Goal: Find specific page/section: Find specific page/section

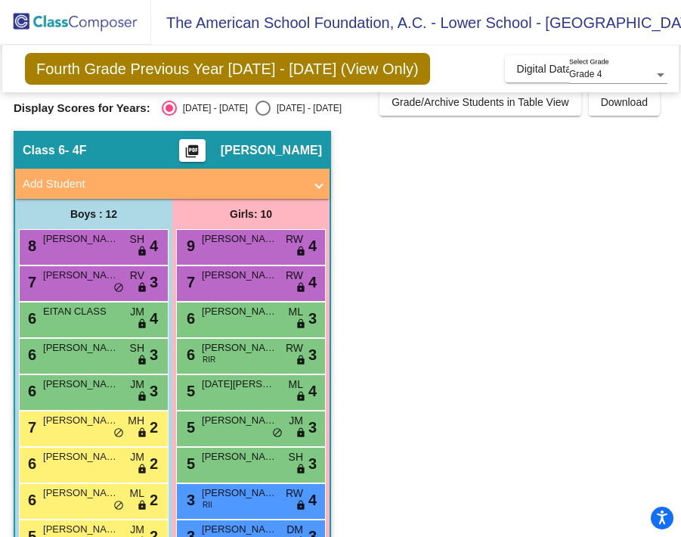
scroll to position [14, 0]
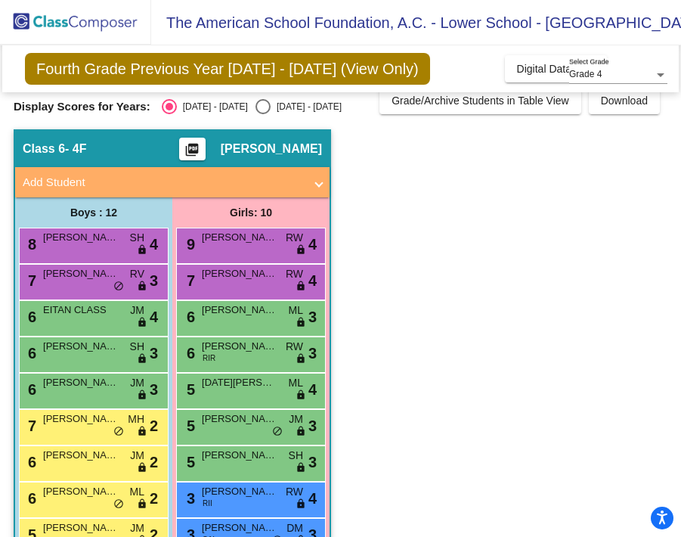
click at [201, 147] on mat-icon "picture_as_pdf" at bounding box center [192, 152] width 18 height 21
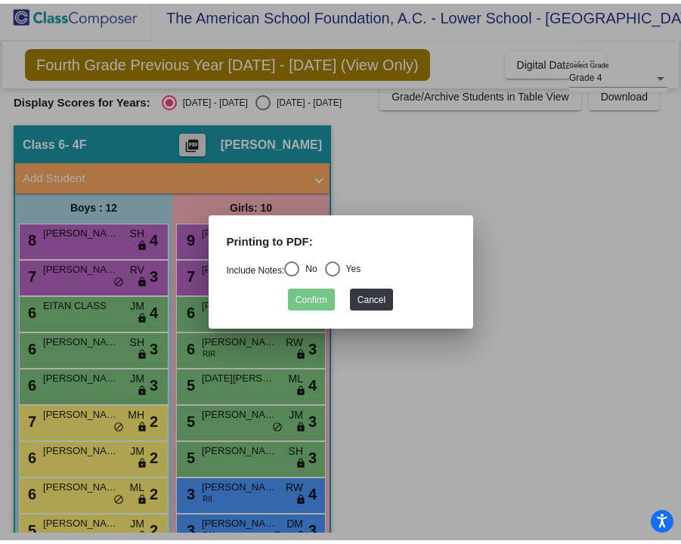
scroll to position [0, 0]
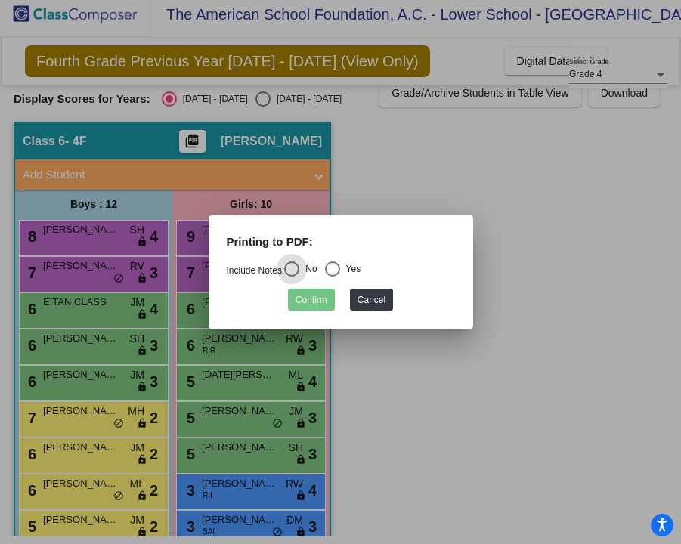
click at [513, 175] on div at bounding box center [340, 272] width 681 height 544
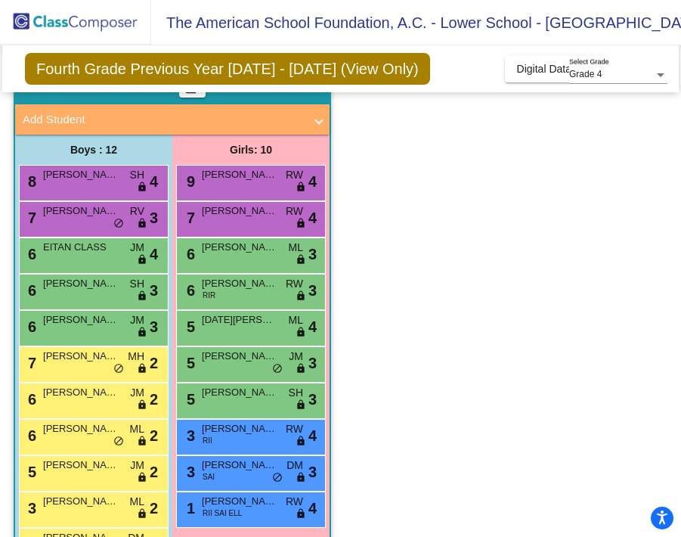
scroll to position [132, 0]
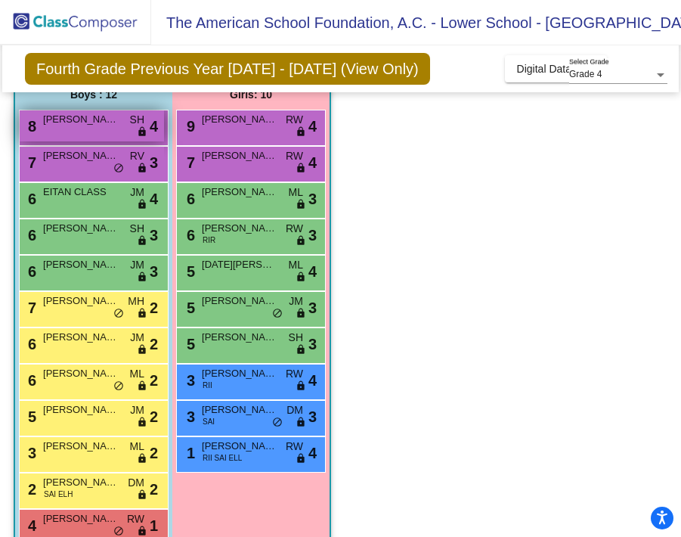
click at [66, 112] on span "LEONARDO WEN" at bounding box center [81, 119] width 76 height 15
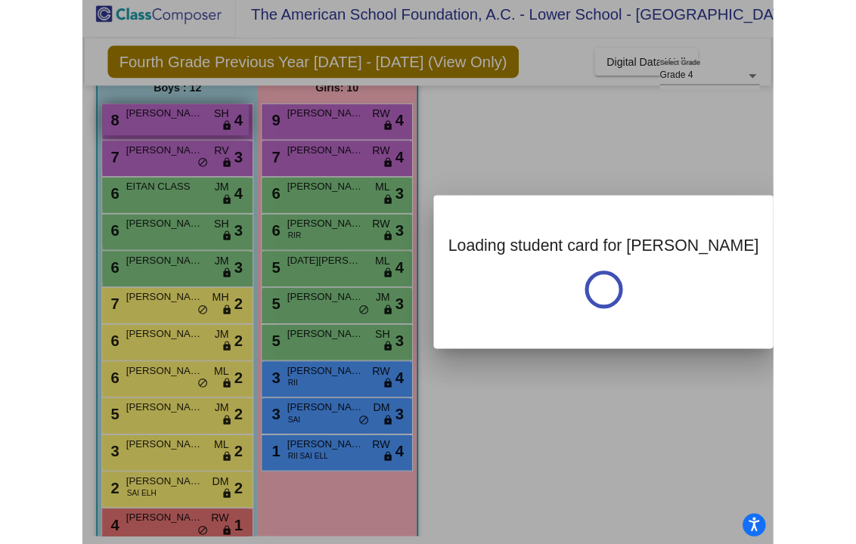
scroll to position [0, 0]
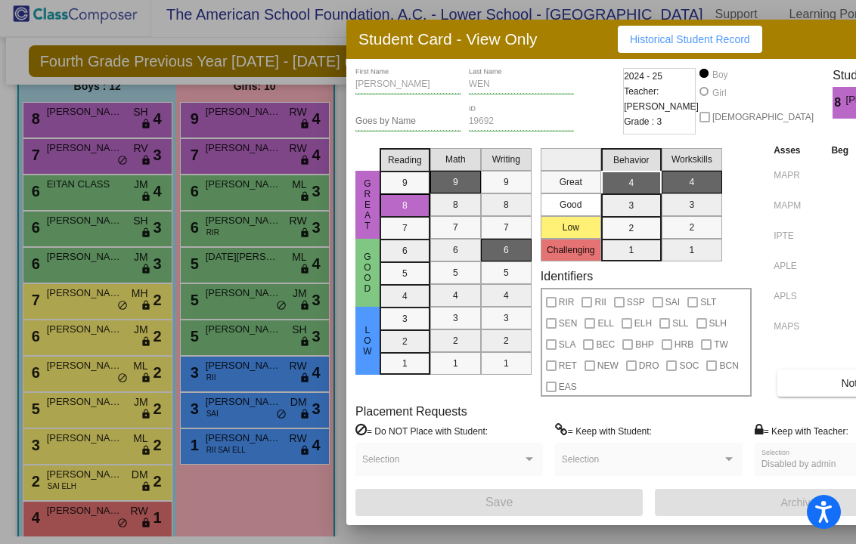
click at [157, 200] on div at bounding box center [428, 272] width 856 height 544
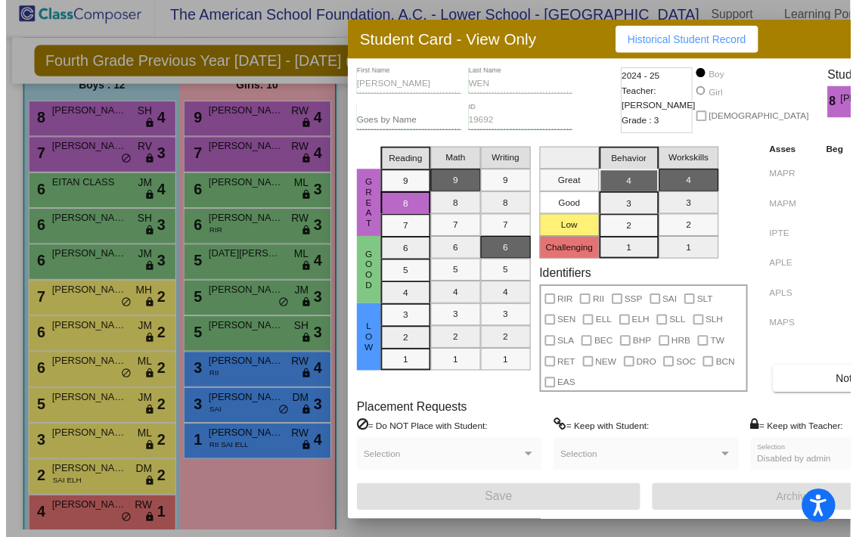
scroll to position [8, 0]
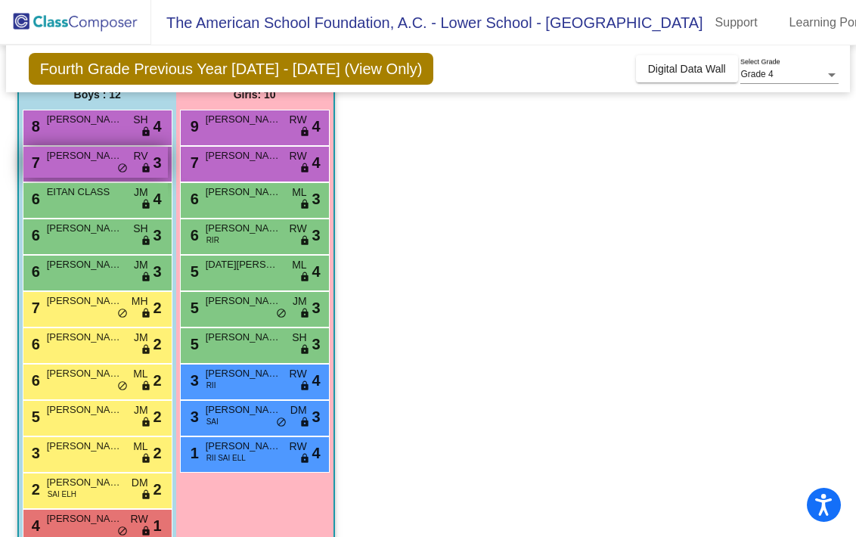
click at [94, 149] on span "LEO KIM" at bounding box center [85, 155] width 76 height 15
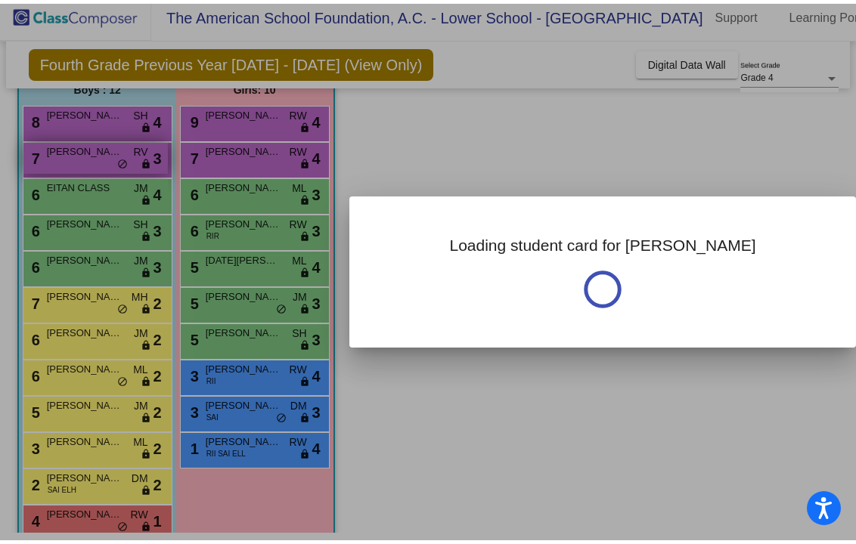
scroll to position [0, 0]
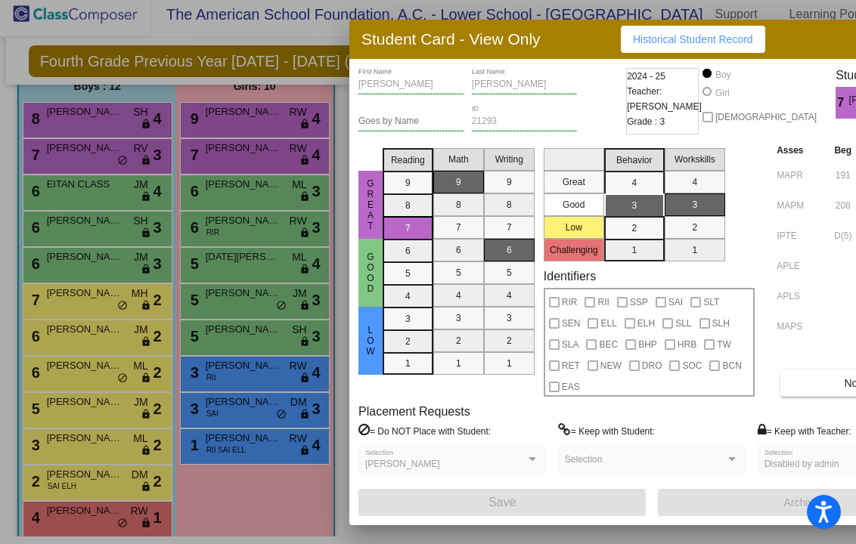
click at [76, 244] on div at bounding box center [428, 272] width 856 height 544
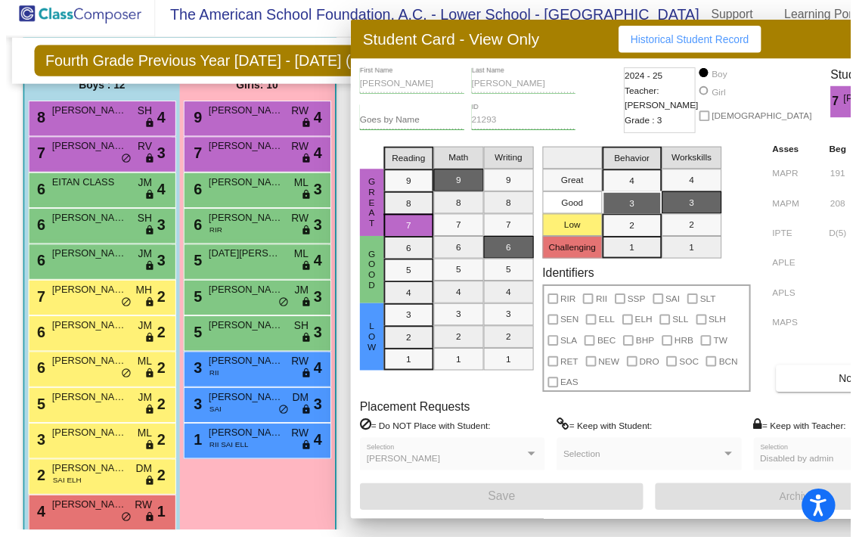
scroll to position [8, 0]
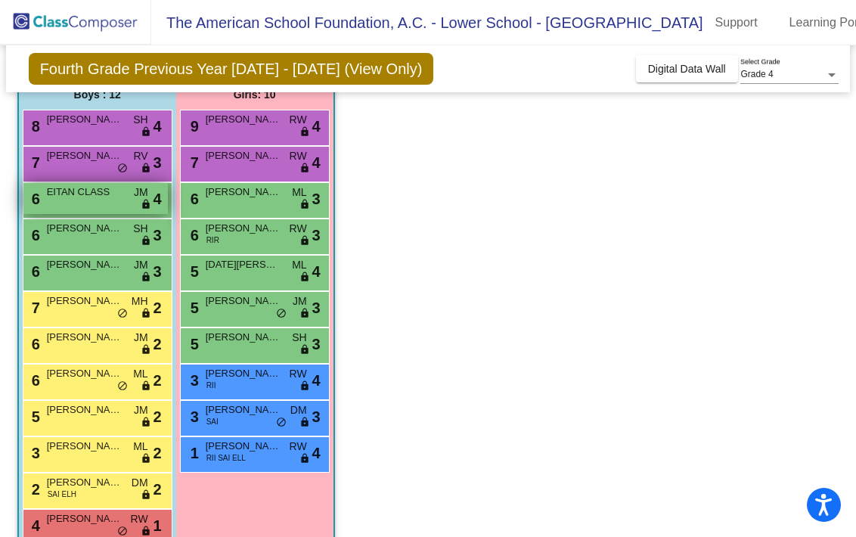
click at [69, 184] on span "EITAN CLASS" at bounding box center [85, 191] width 76 height 15
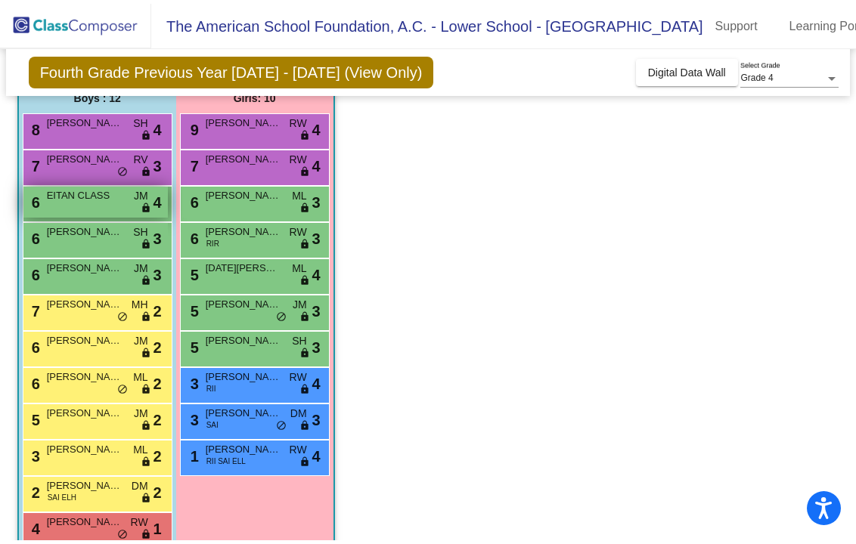
scroll to position [0, 0]
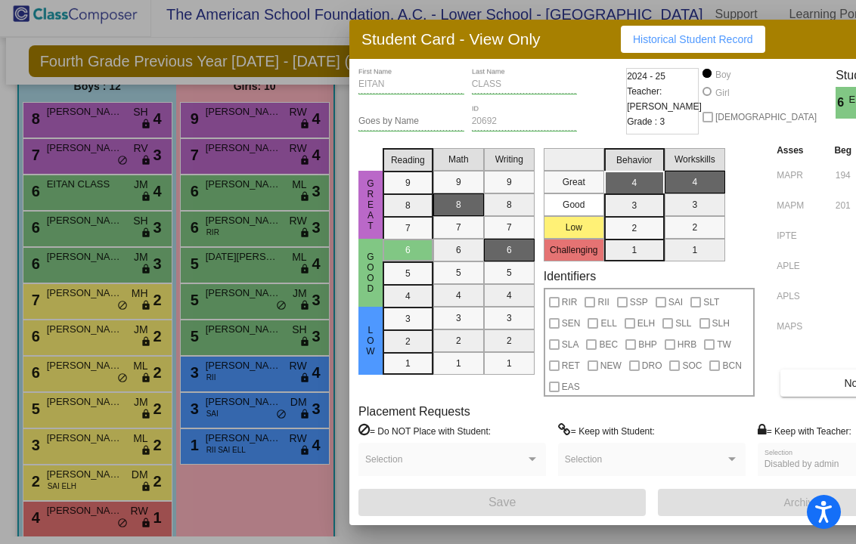
click at [205, 298] on div at bounding box center [428, 272] width 856 height 544
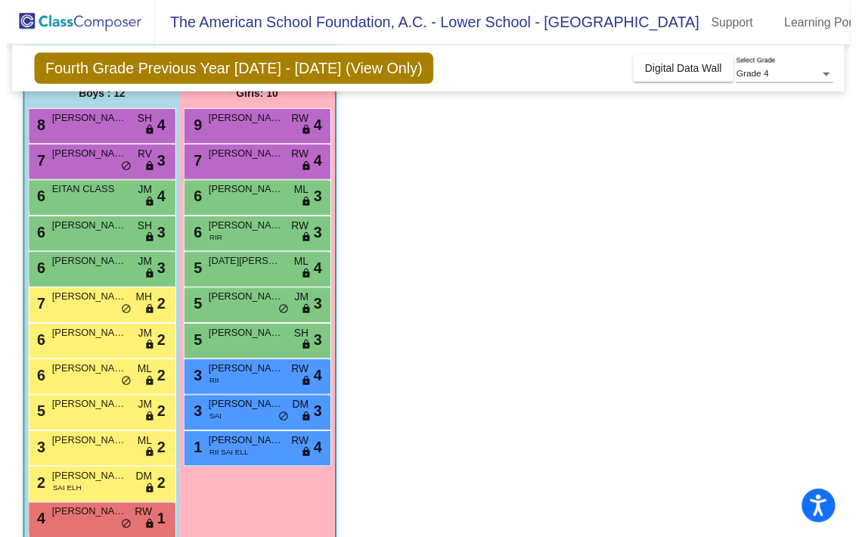
scroll to position [8, 0]
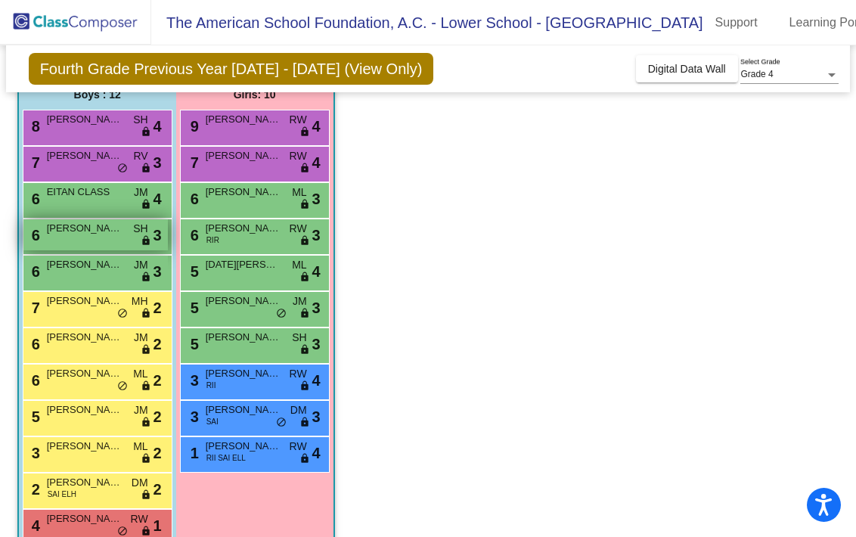
click at [87, 231] on div "6 EMILIANO SANTOS COY SH lock do_not_disturb_alt 3" at bounding box center [95, 234] width 144 height 31
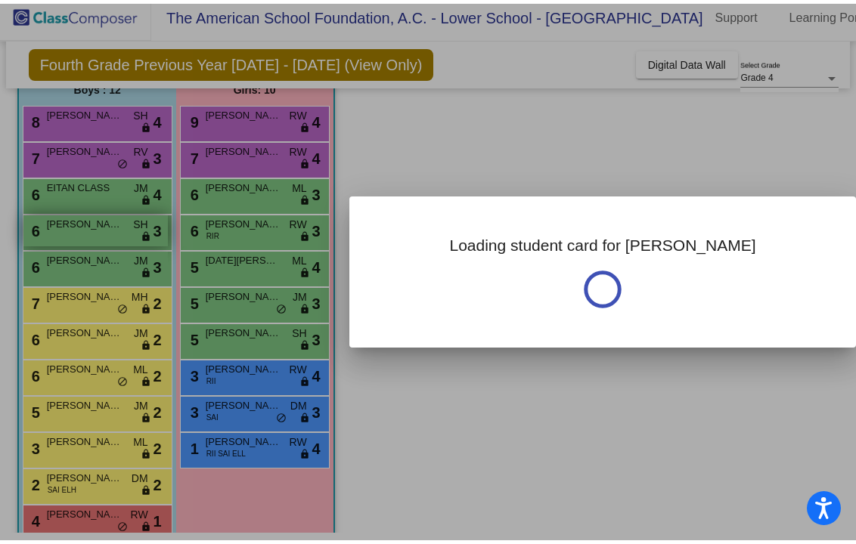
scroll to position [0, 0]
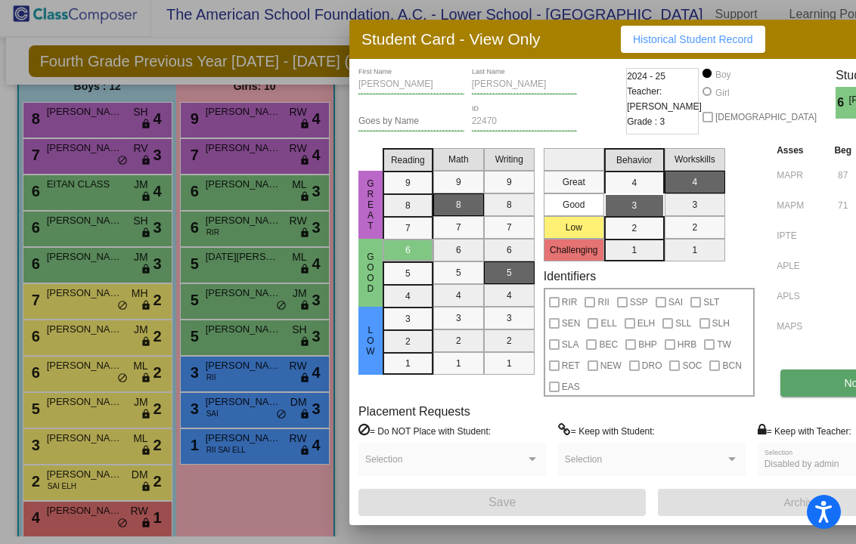
click at [680, 384] on span "Notes" at bounding box center [858, 383] width 28 height 12
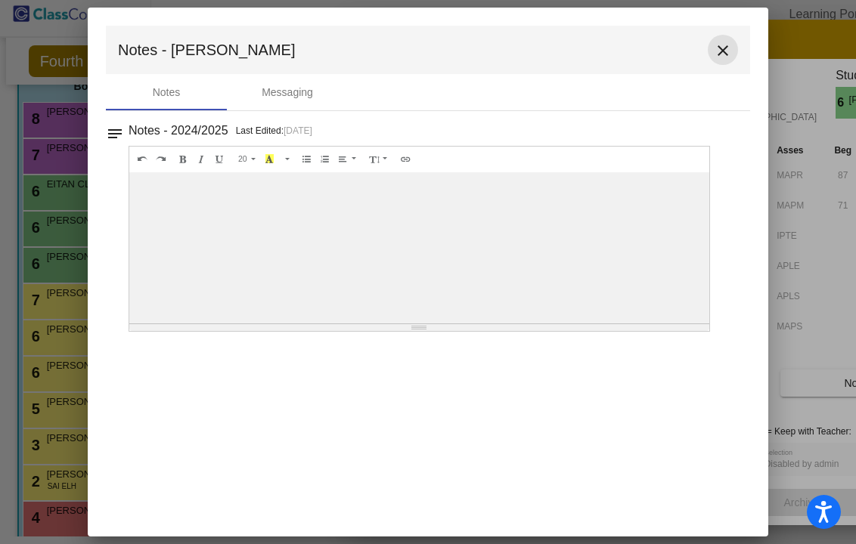
click at [680, 54] on mat-icon "close" at bounding box center [723, 51] width 18 height 18
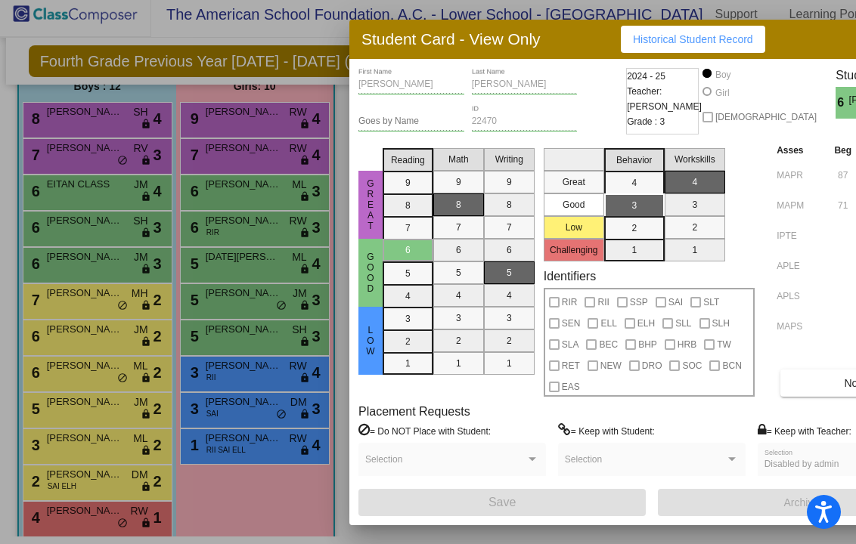
click at [235, 241] on div at bounding box center [428, 272] width 856 height 544
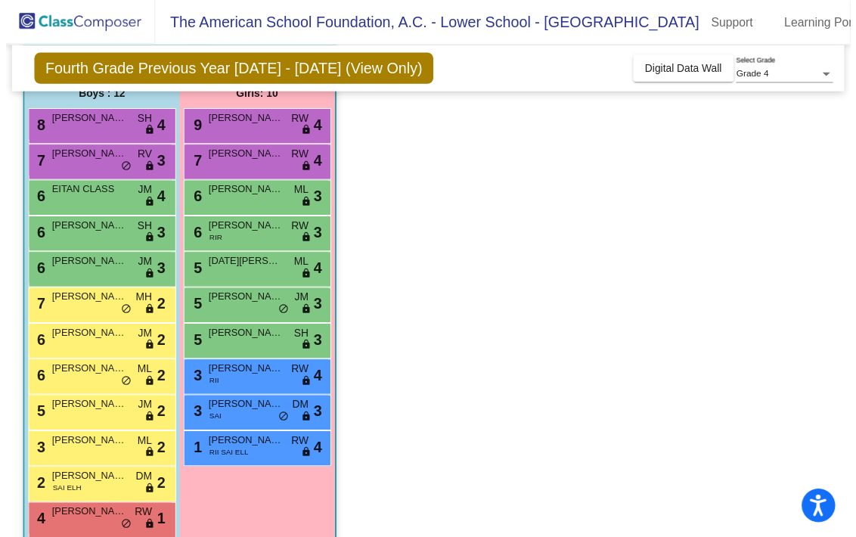
scroll to position [8, 0]
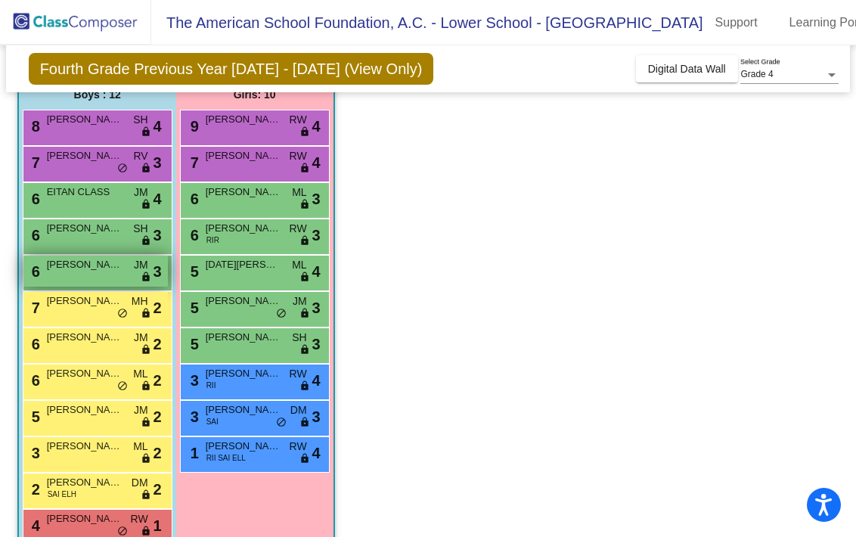
click at [98, 265] on div "6 LUCA ZAMBRANO JM lock do_not_disturb_alt 3" at bounding box center [95, 271] width 144 height 31
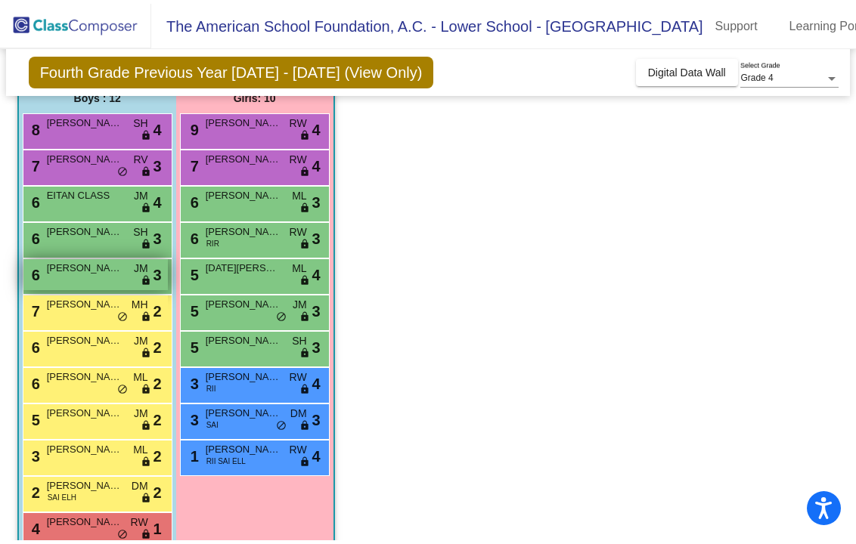
scroll to position [0, 0]
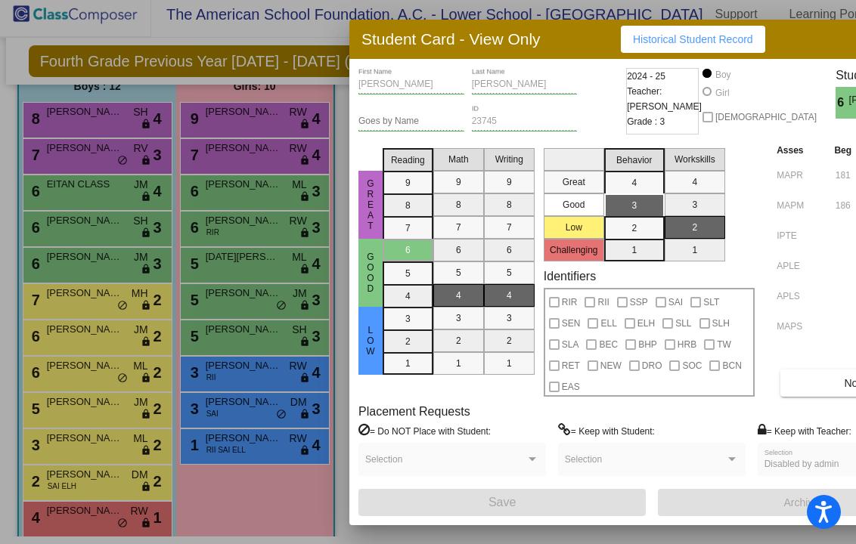
click at [290, 205] on div at bounding box center [428, 272] width 856 height 544
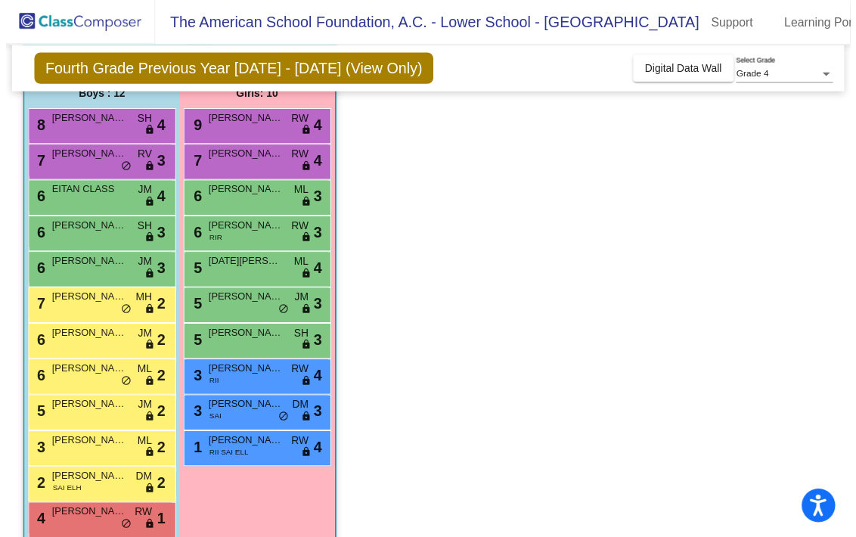
scroll to position [8, 0]
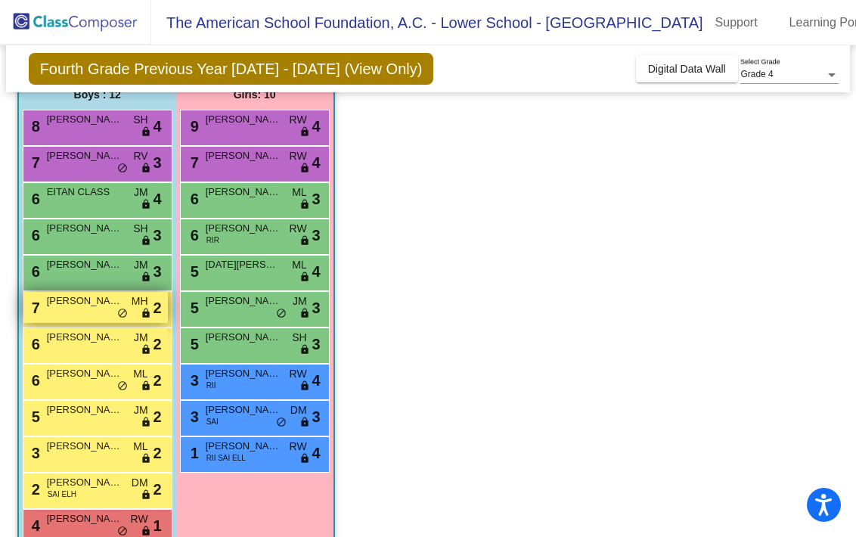
click at [90, 305] on div "7 CARLOS SUTTON MH lock do_not_disturb_alt 2" at bounding box center [95, 307] width 144 height 31
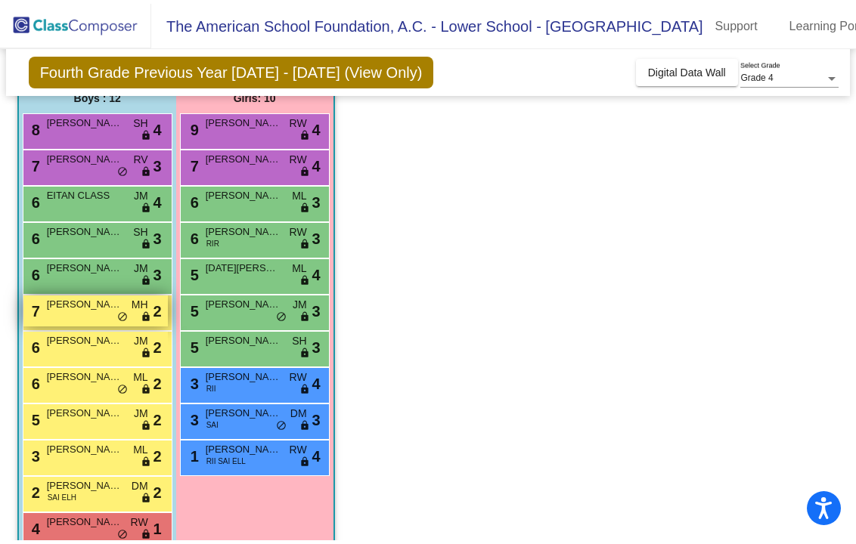
scroll to position [0, 0]
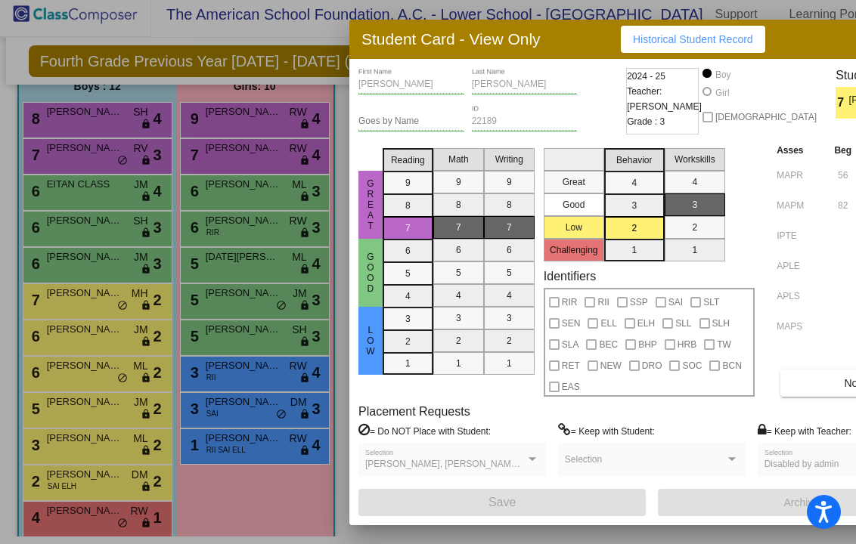
click at [88, 327] on div at bounding box center [428, 272] width 856 height 544
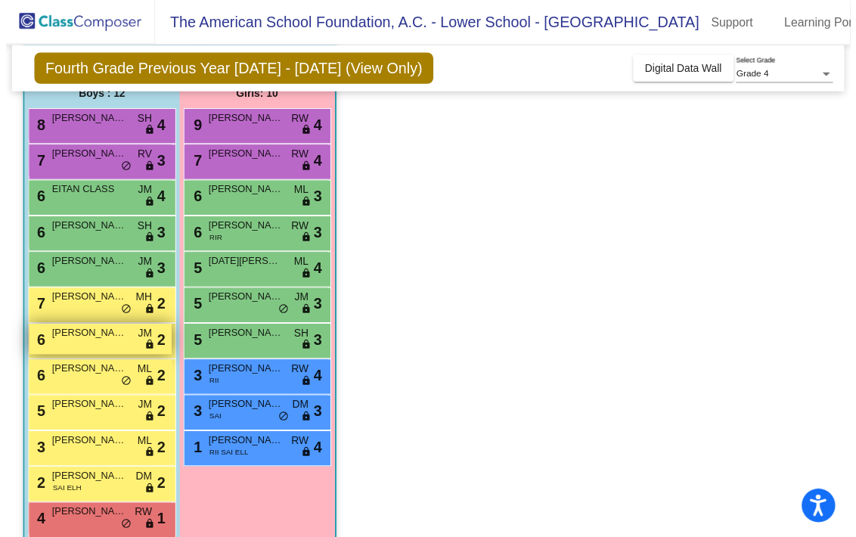
scroll to position [8, 0]
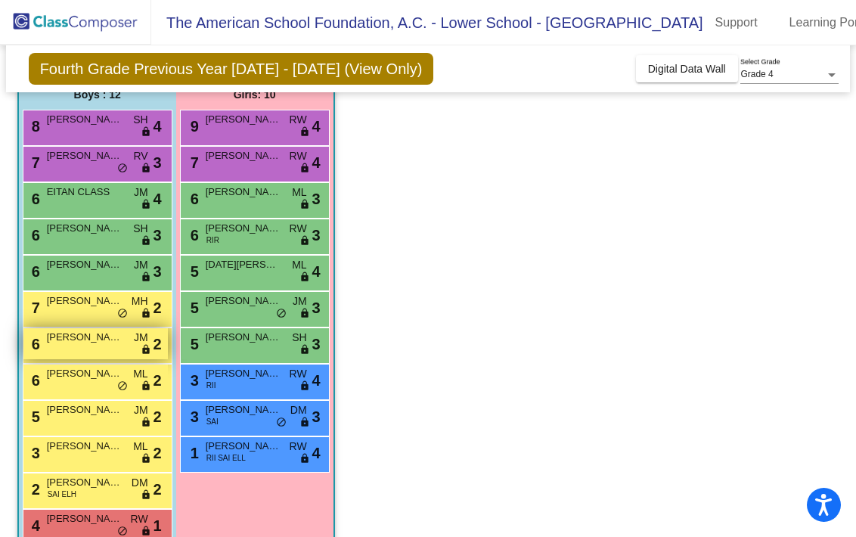
click at [83, 340] on div "6 ANDRES MARISCAL JM lock do_not_disturb_alt 2" at bounding box center [95, 343] width 144 height 31
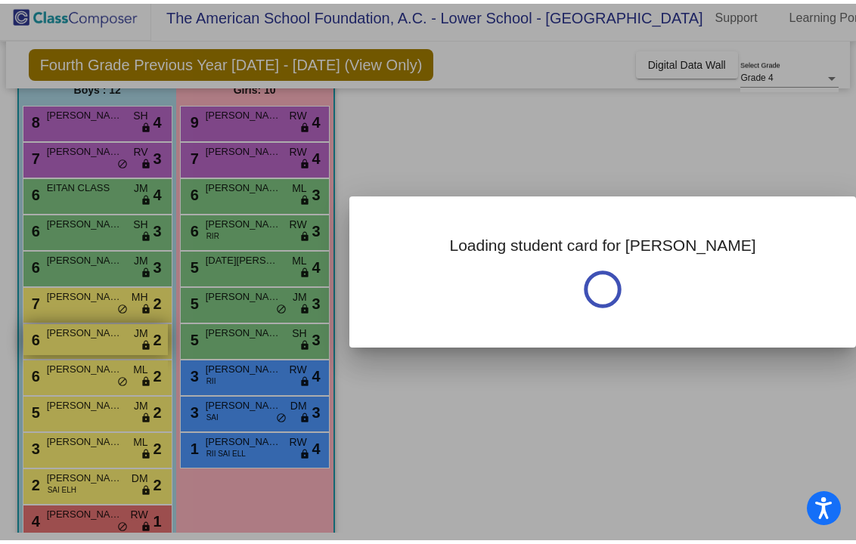
scroll to position [0, 0]
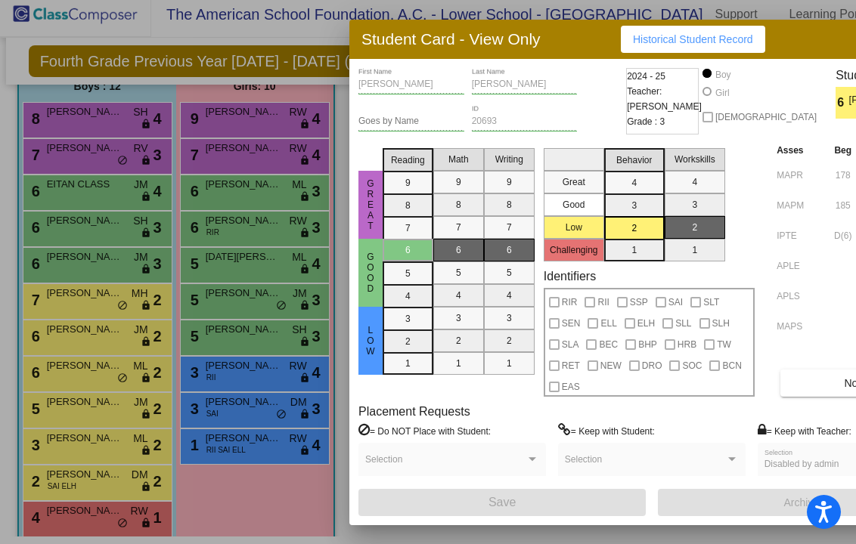
click at [26, 334] on div at bounding box center [428, 272] width 856 height 544
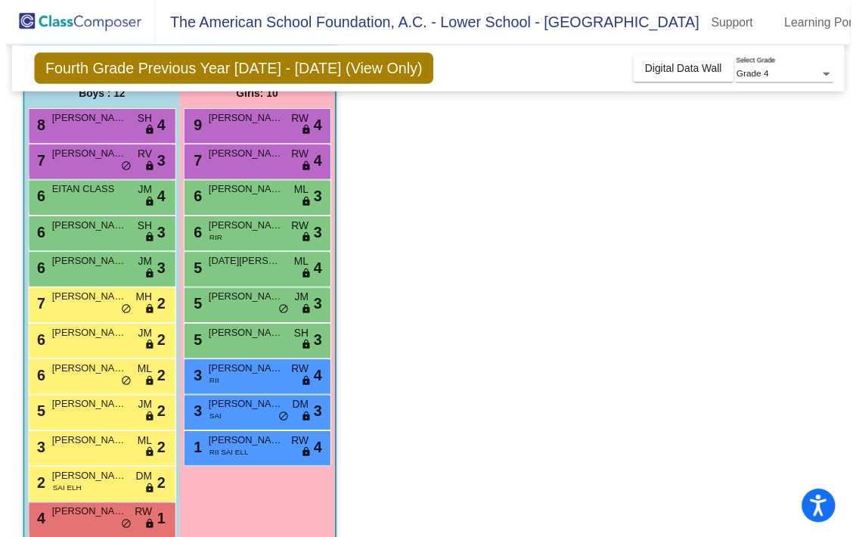
scroll to position [8, 0]
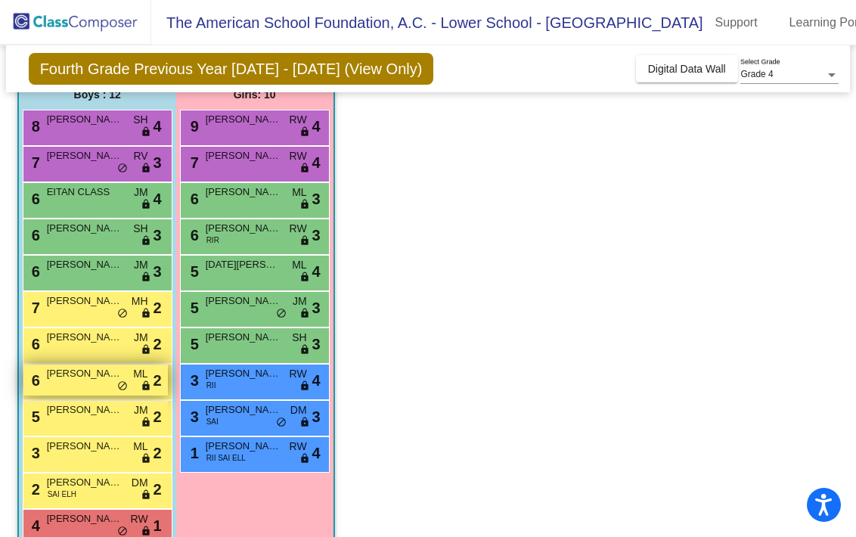
click at [104, 380] on div "6 NICOLAS JUAMPEREZ ML lock do_not_disturb_alt 2" at bounding box center [95, 379] width 144 height 31
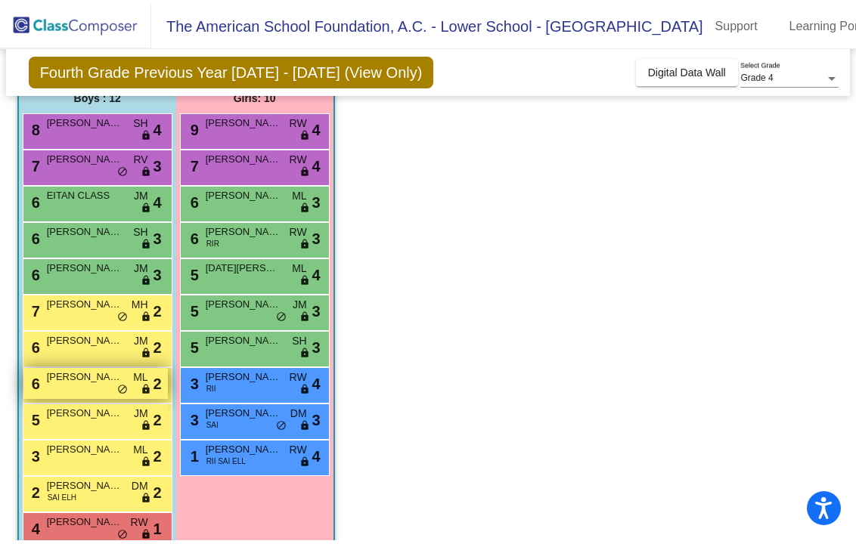
scroll to position [0, 0]
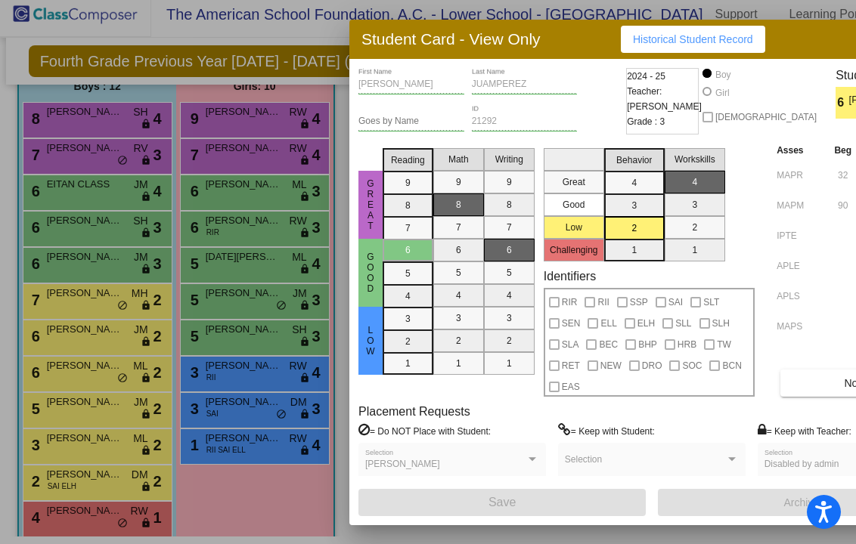
click at [243, 376] on div at bounding box center [428, 272] width 856 height 544
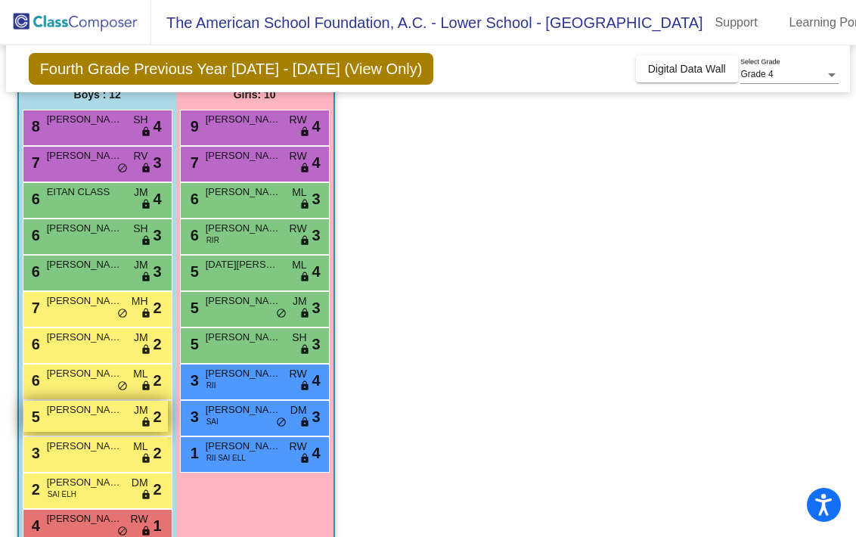
scroll to position [157, 0]
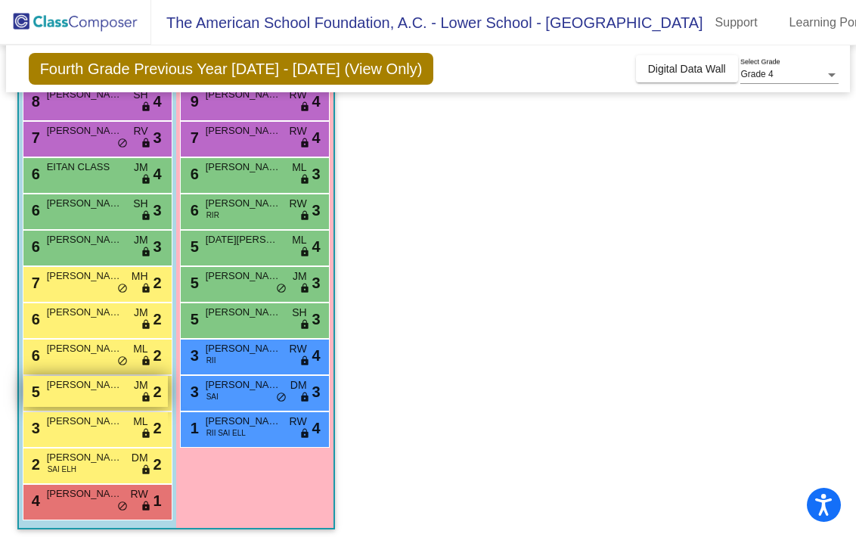
click at [78, 377] on span "GIULIAN BERDICHEVSKY" at bounding box center [85, 384] width 76 height 15
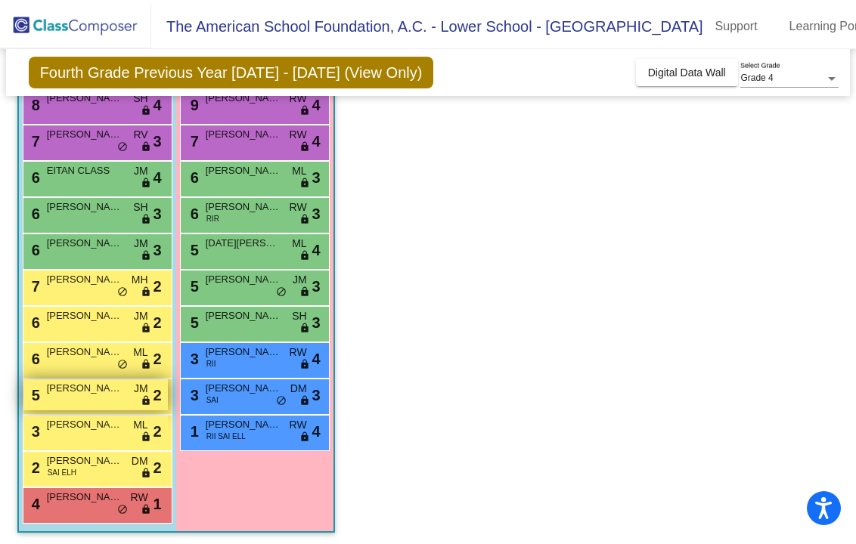
scroll to position [0, 0]
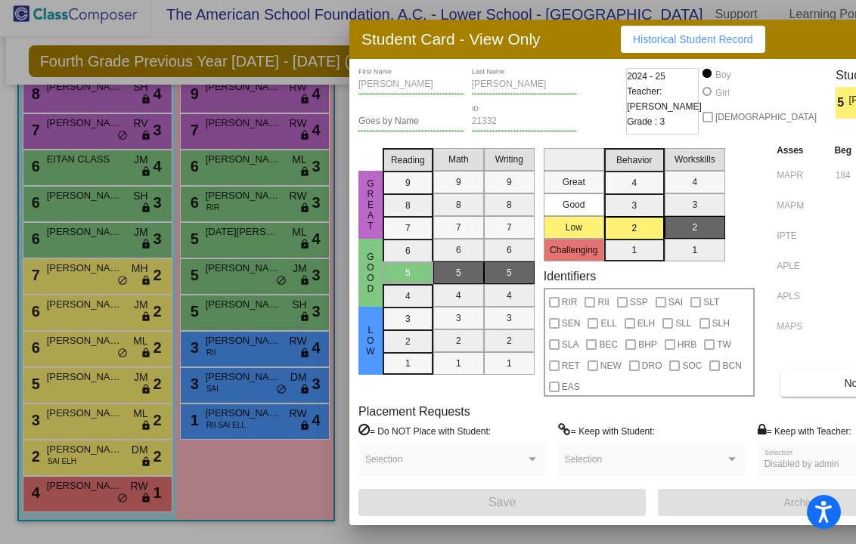
click at [187, 289] on div at bounding box center [428, 272] width 856 height 544
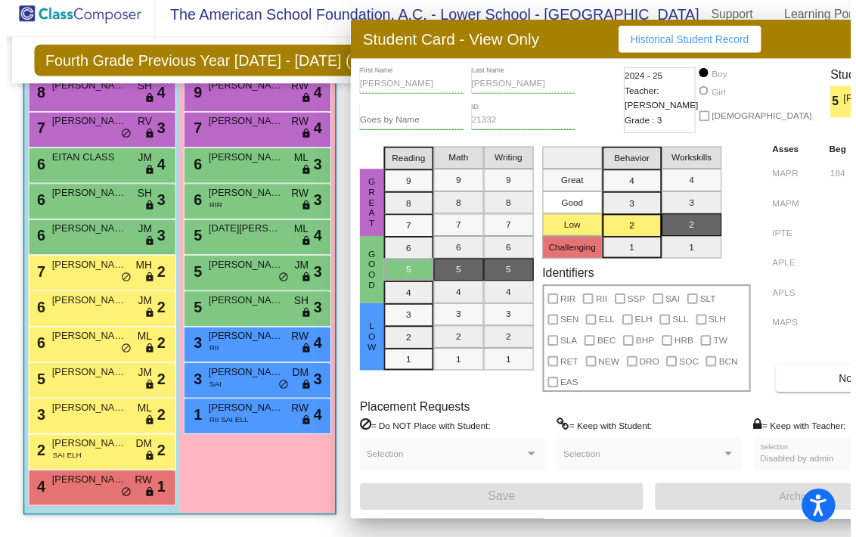
scroll to position [8, 0]
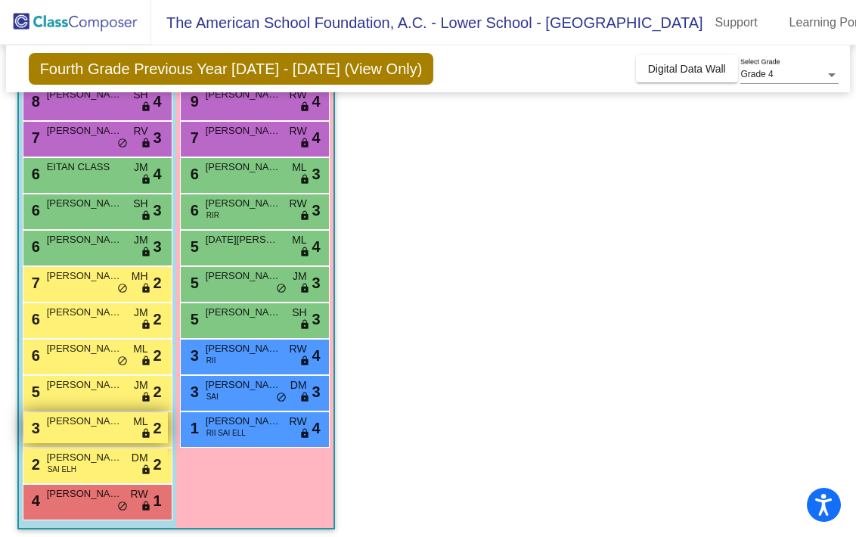
click at [111, 431] on div "3 JAVIER GURAIEB ML lock do_not_disturb_alt 2" at bounding box center [95, 427] width 144 height 31
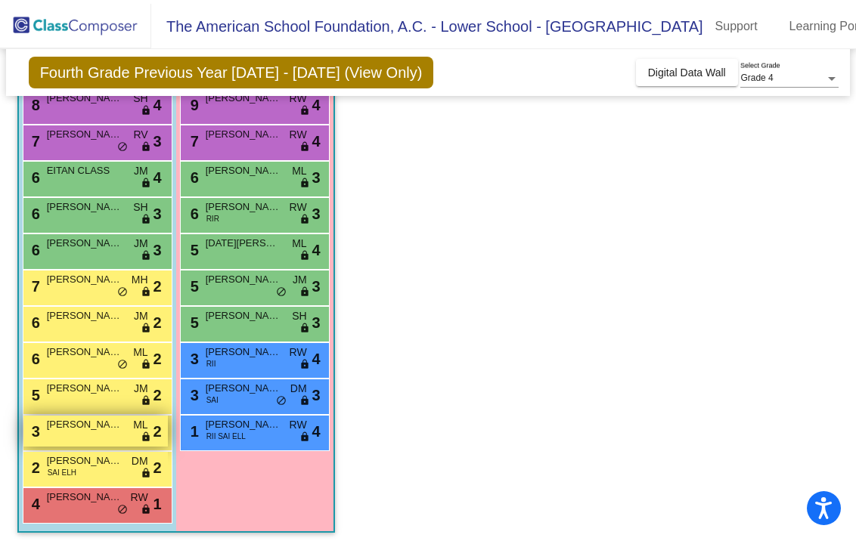
scroll to position [0, 0]
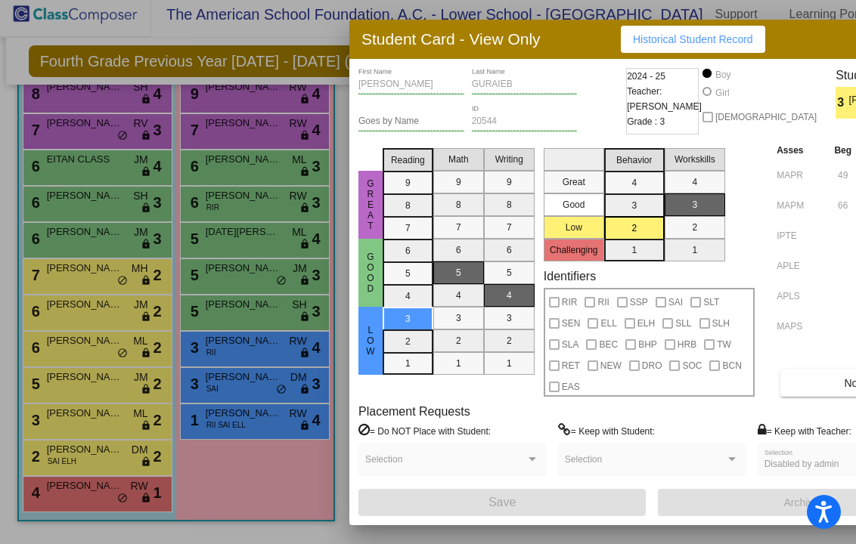
click at [103, 398] on div at bounding box center [428, 272] width 856 height 544
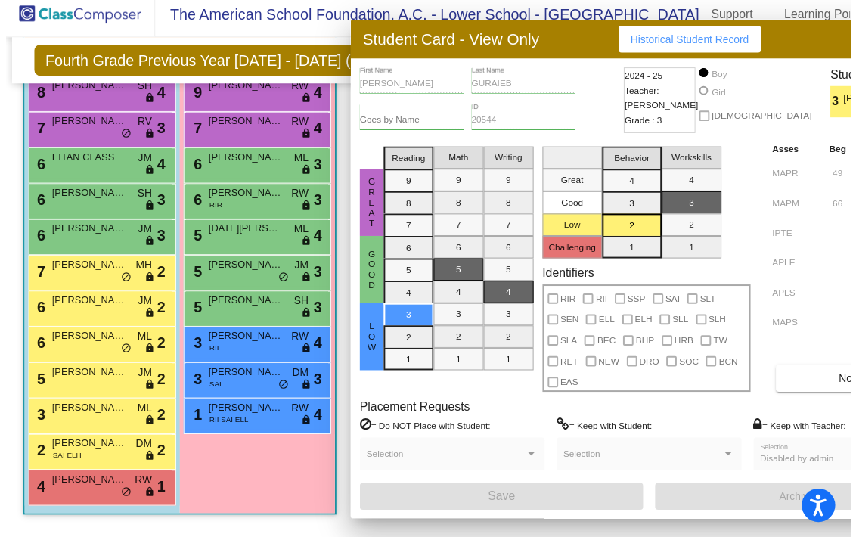
scroll to position [8, 0]
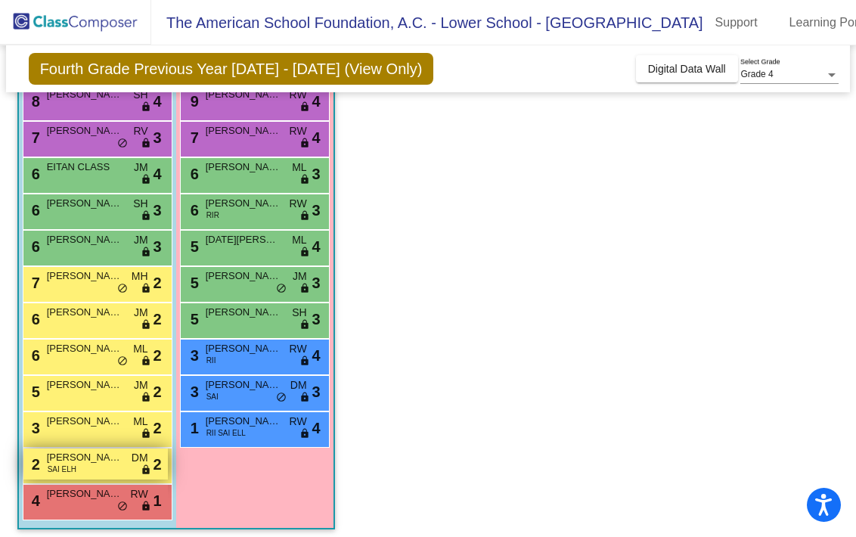
click at [95, 460] on div "2 SANTIAGO LEYVA SAI ELH DM lock do_not_disturb_alt 2" at bounding box center [95, 463] width 144 height 31
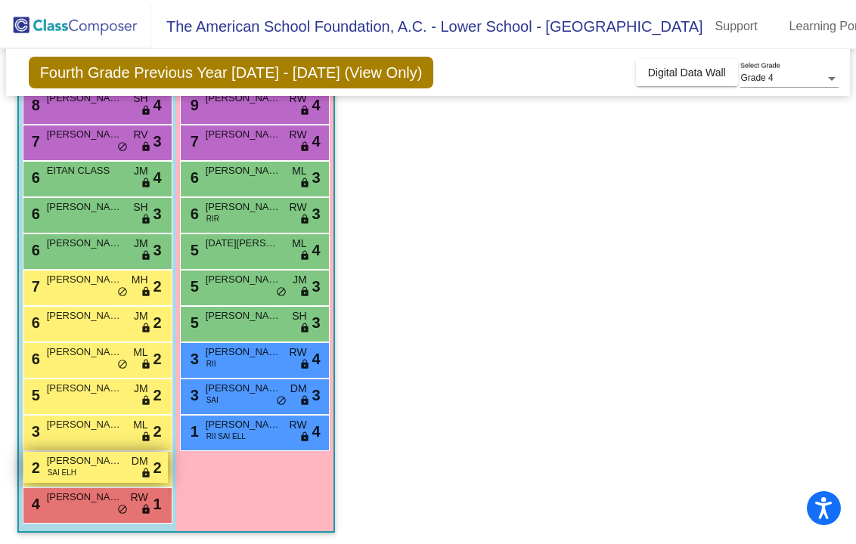
scroll to position [0, 0]
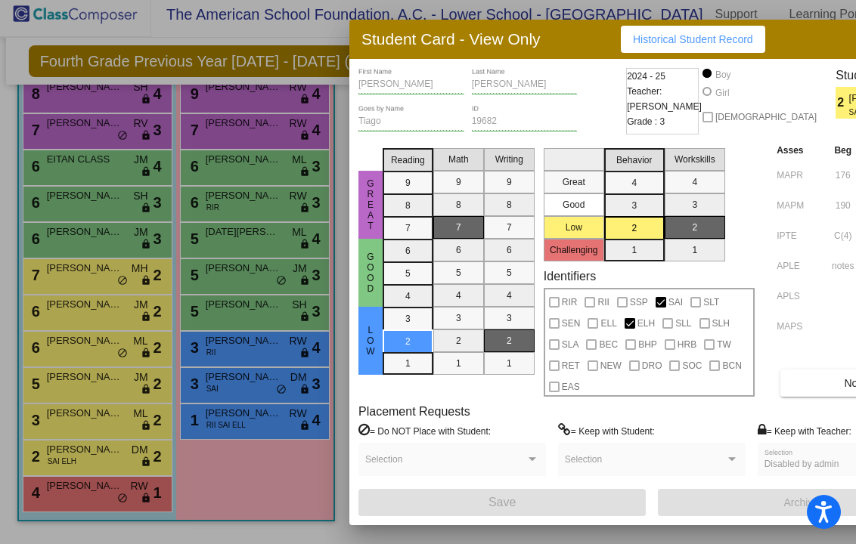
click at [121, 394] on div at bounding box center [428, 272] width 856 height 544
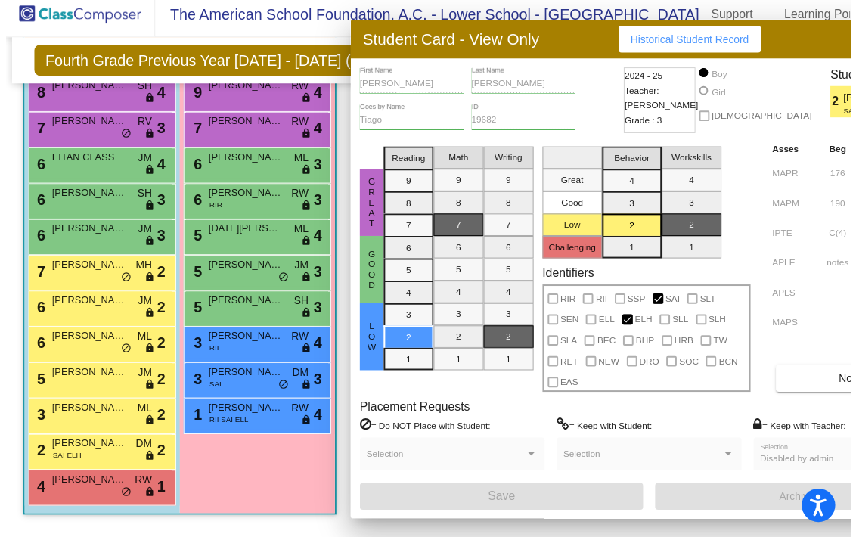
scroll to position [8, 0]
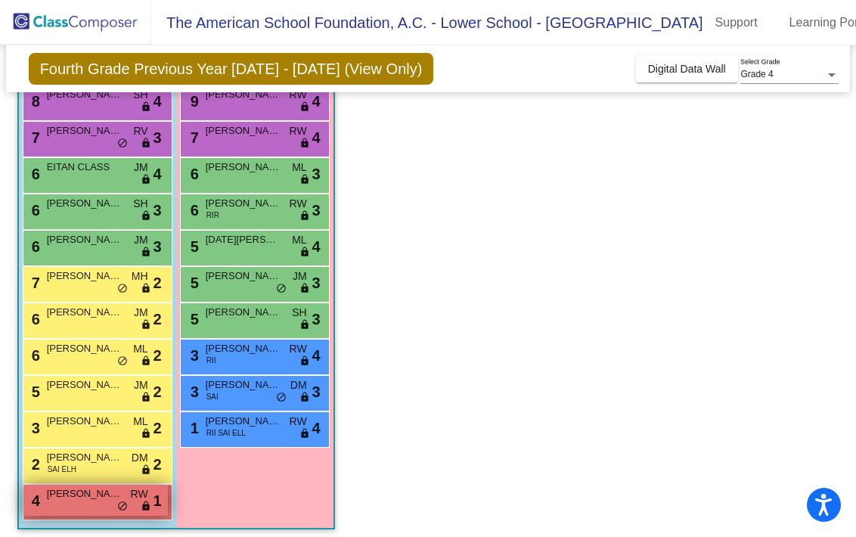
click at [96, 486] on span "SAUL SLOTOGURA" at bounding box center [85, 493] width 76 height 15
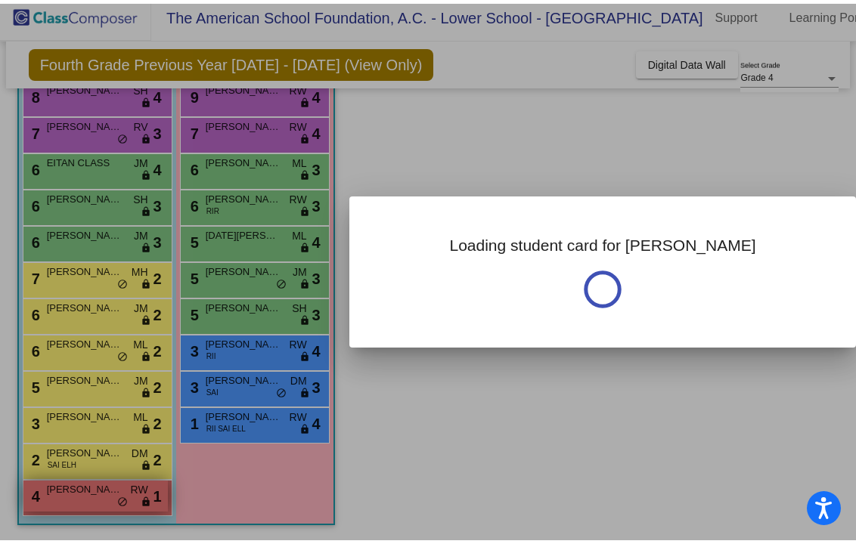
scroll to position [0, 0]
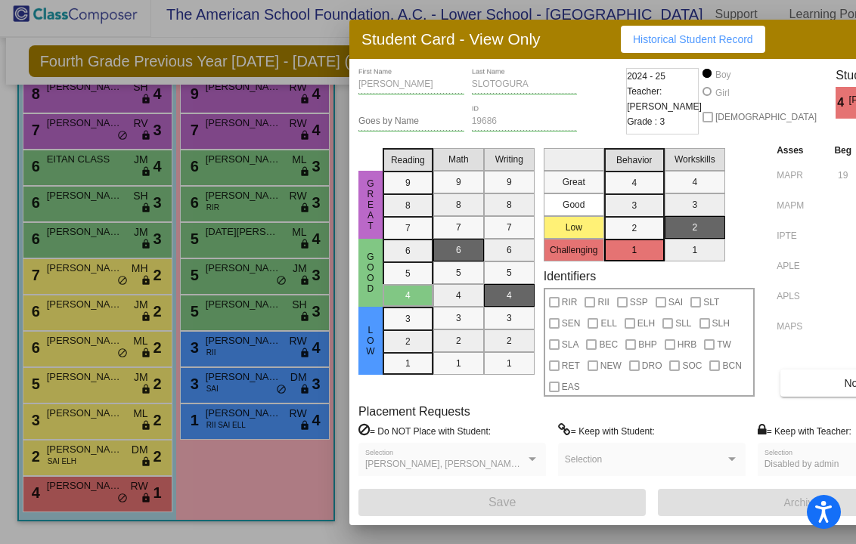
click at [193, 296] on div at bounding box center [428, 272] width 856 height 544
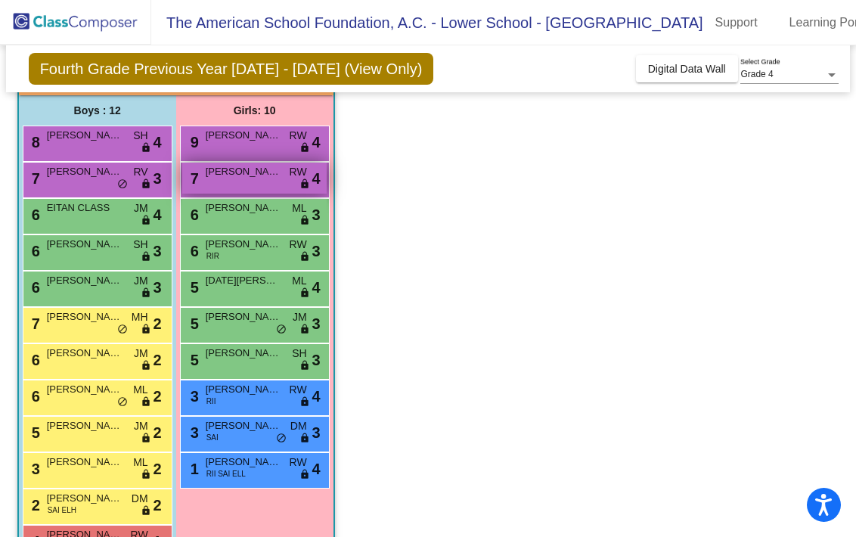
scroll to position [116, 0]
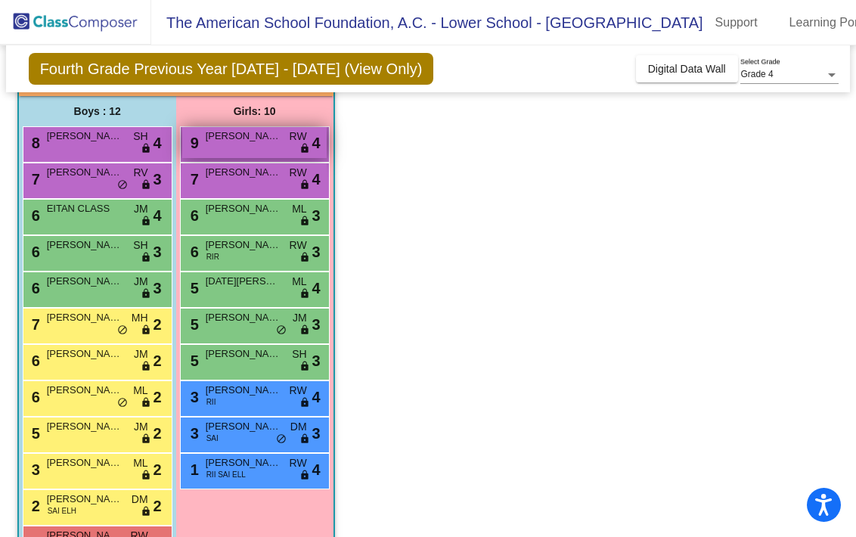
click at [237, 137] on div "9 EMMA SANCHEZ RW lock do_not_disturb_alt 4" at bounding box center [254, 142] width 144 height 31
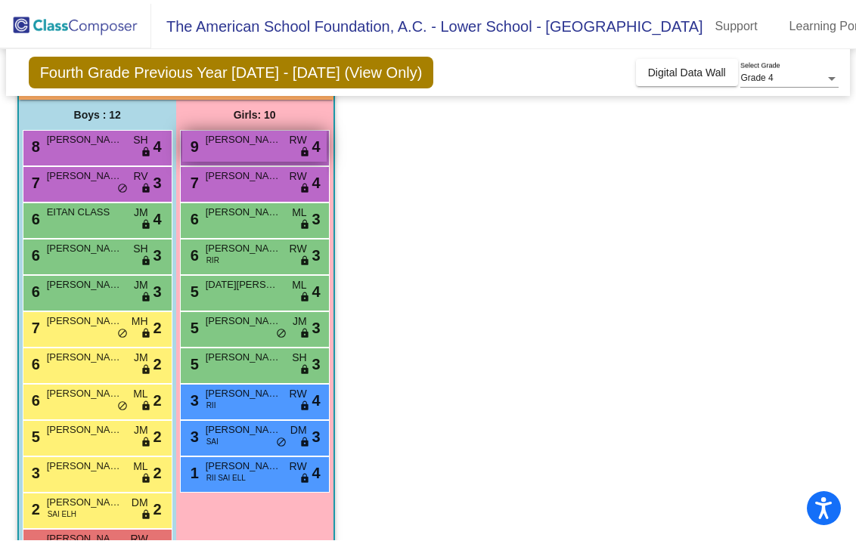
scroll to position [0, 0]
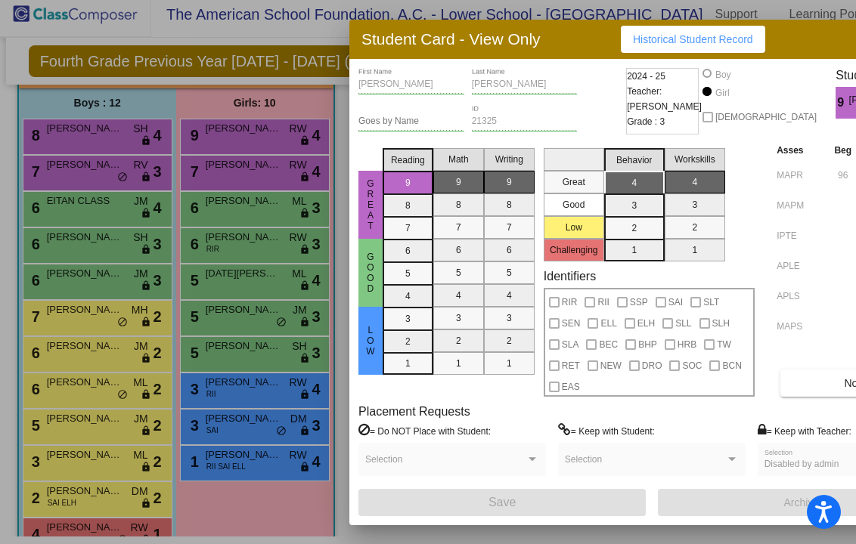
click at [197, 265] on div at bounding box center [428, 272] width 856 height 544
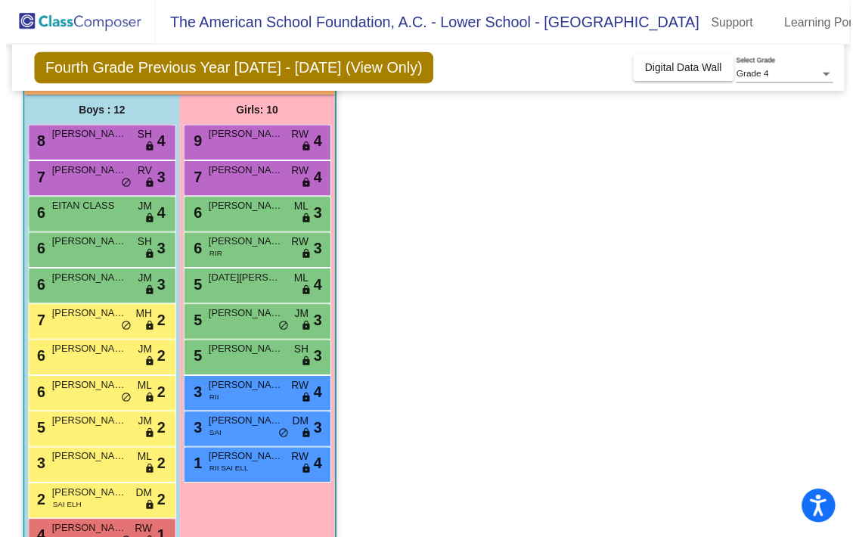
scroll to position [8, 0]
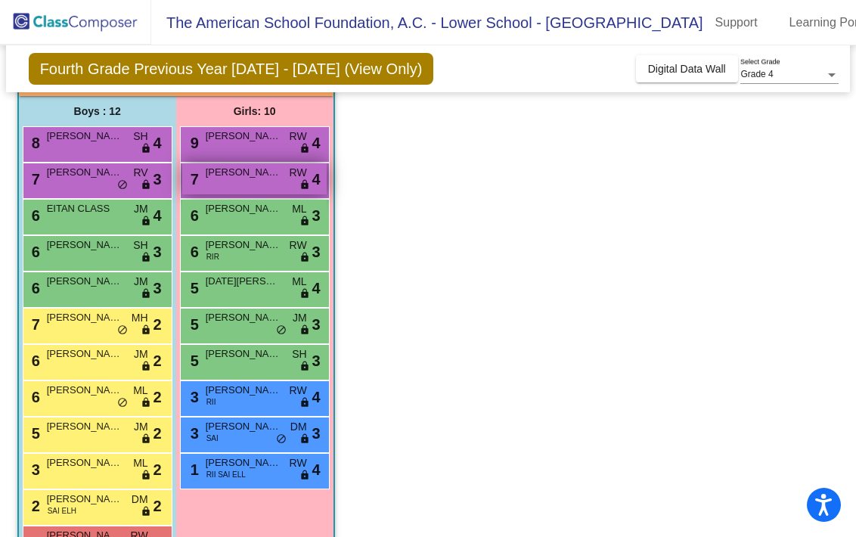
click at [233, 166] on span "ALEXA SARFATI" at bounding box center [244, 172] width 76 height 15
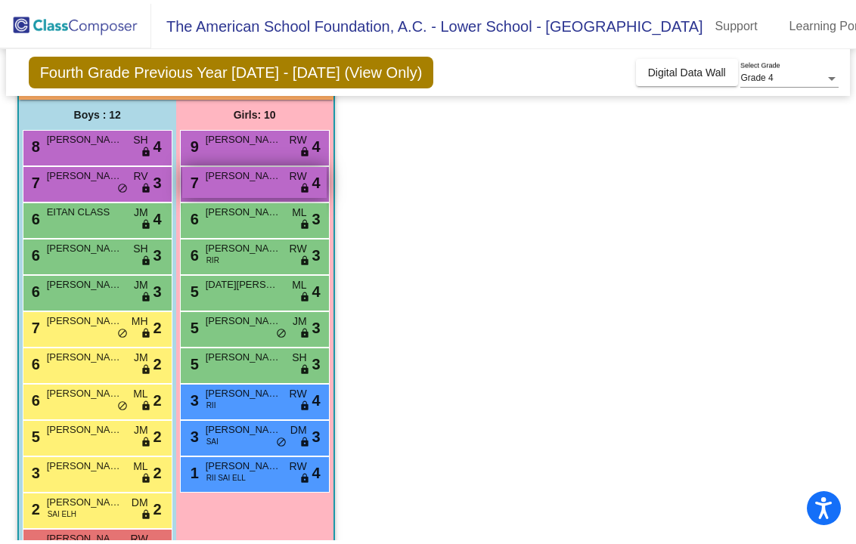
scroll to position [0, 0]
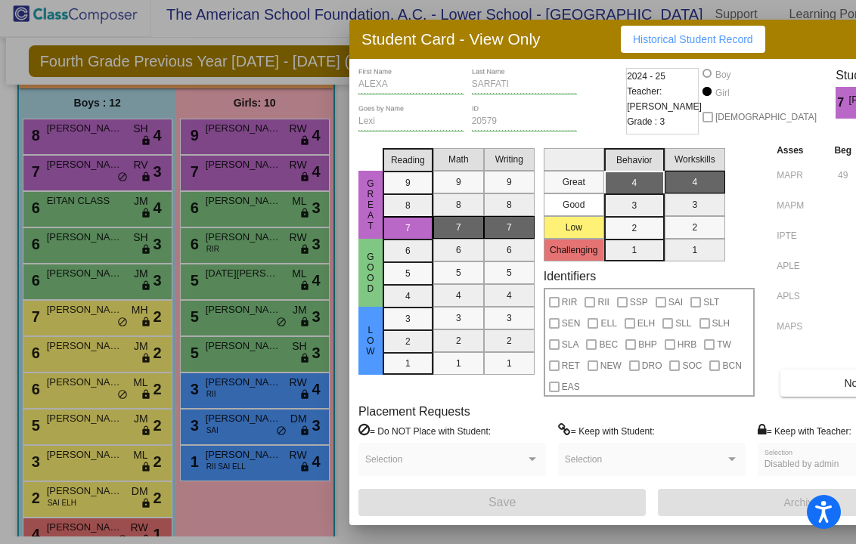
click at [243, 267] on div at bounding box center [428, 272] width 856 height 544
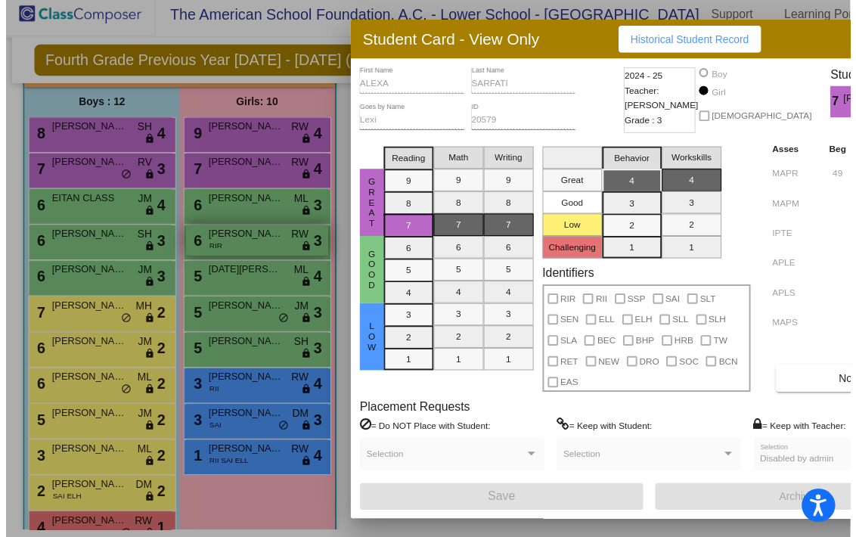
scroll to position [8, 0]
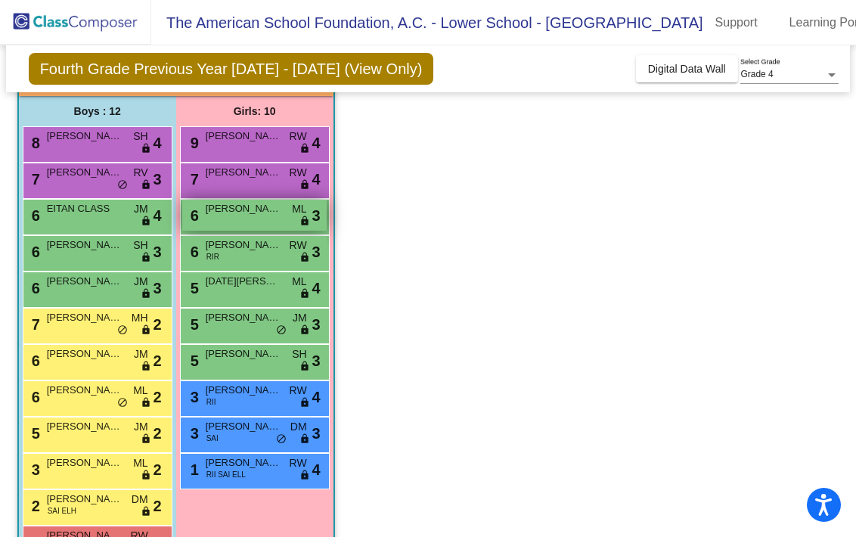
click at [236, 201] on span "OLIVIA JOVEL" at bounding box center [244, 208] width 76 height 15
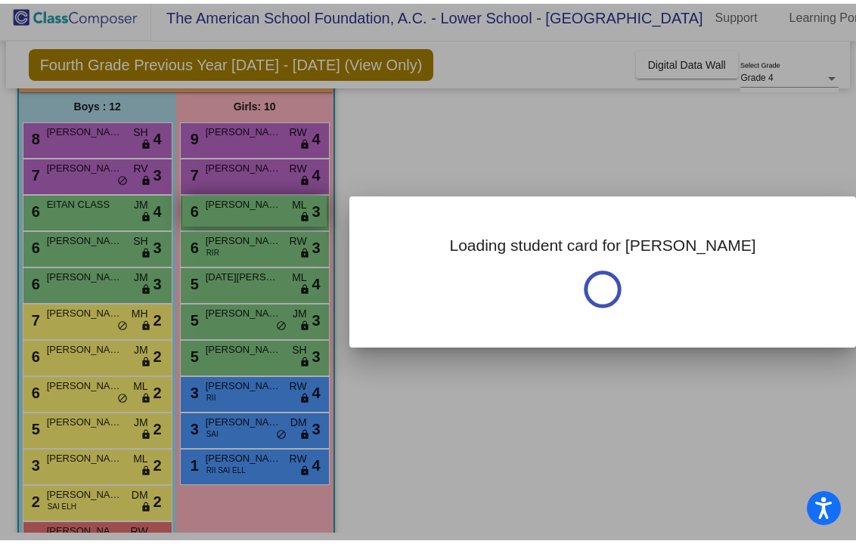
scroll to position [0, 0]
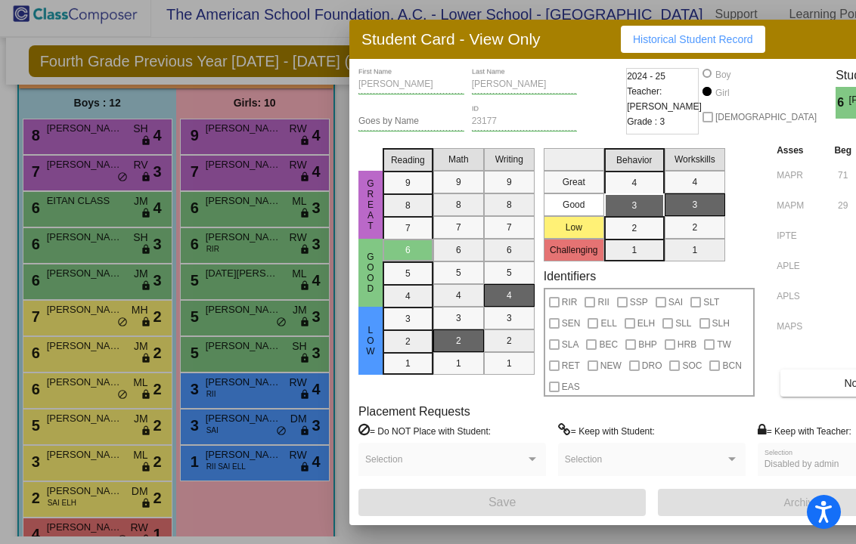
click at [232, 238] on div at bounding box center [428, 272] width 856 height 544
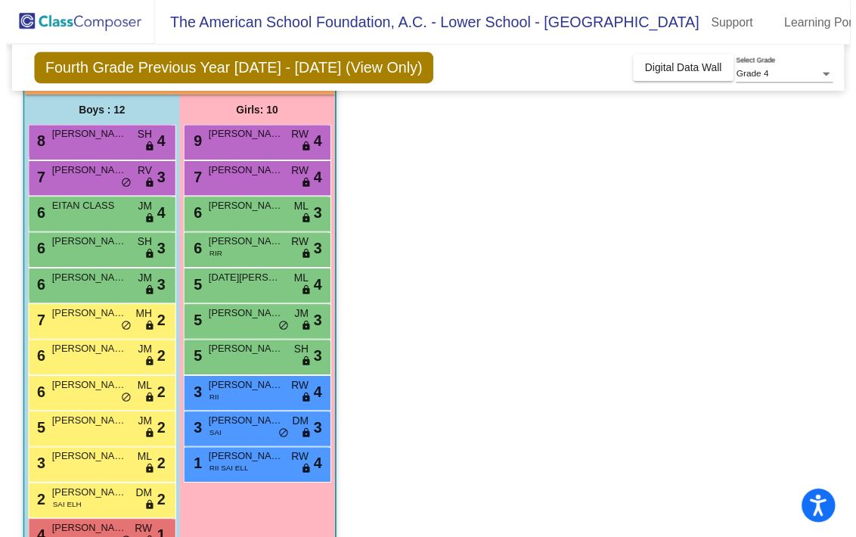
scroll to position [8, 0]
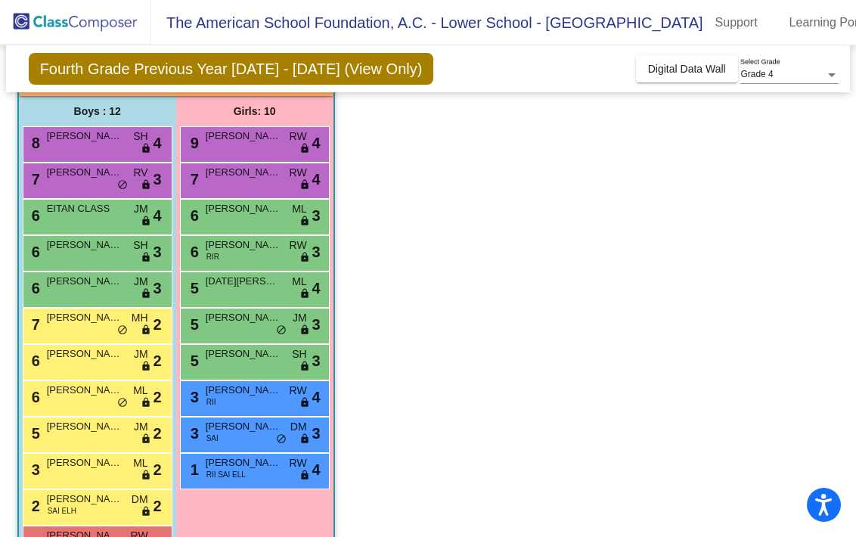
click at [232, 238] on span "TANIA SFINZI" at bounding box center [244, 244] width 76 height 15
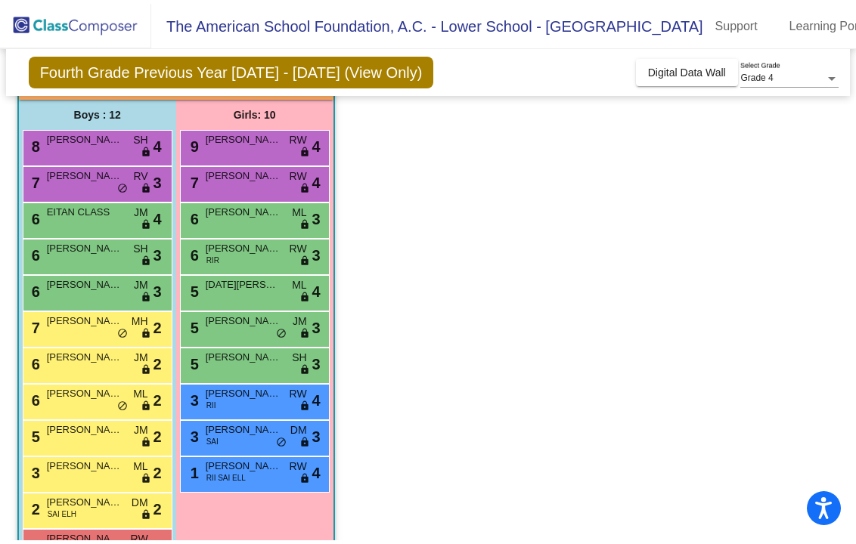
scroll to position [0, 0]
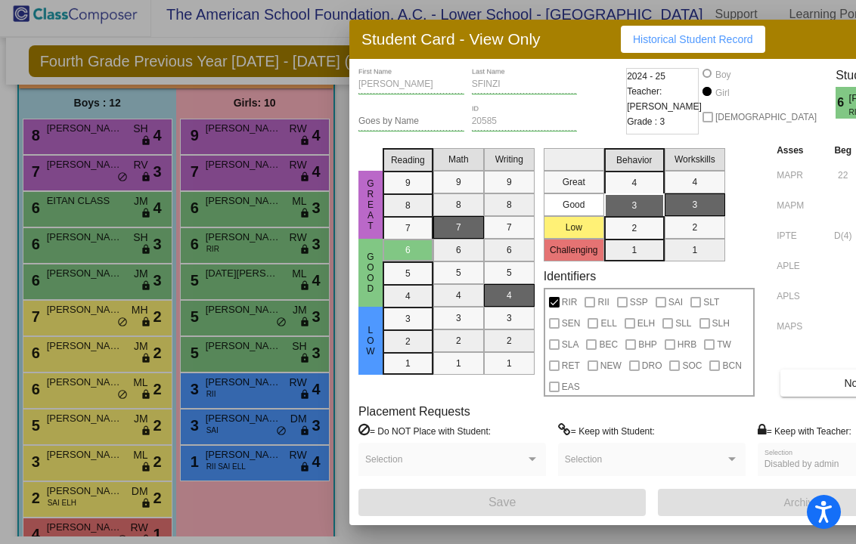
click at [240, 295] on div at bounding box center [428, 272] width 856 height 544
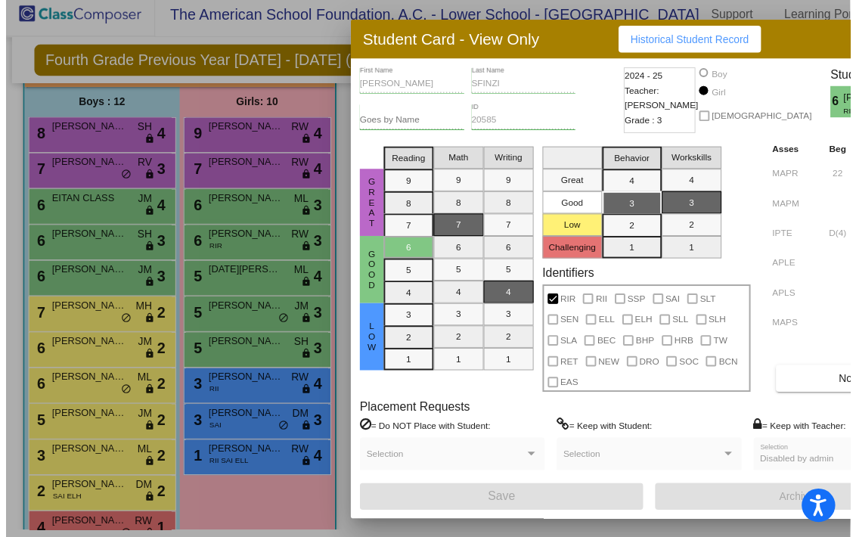
scroll to position [8, 0]
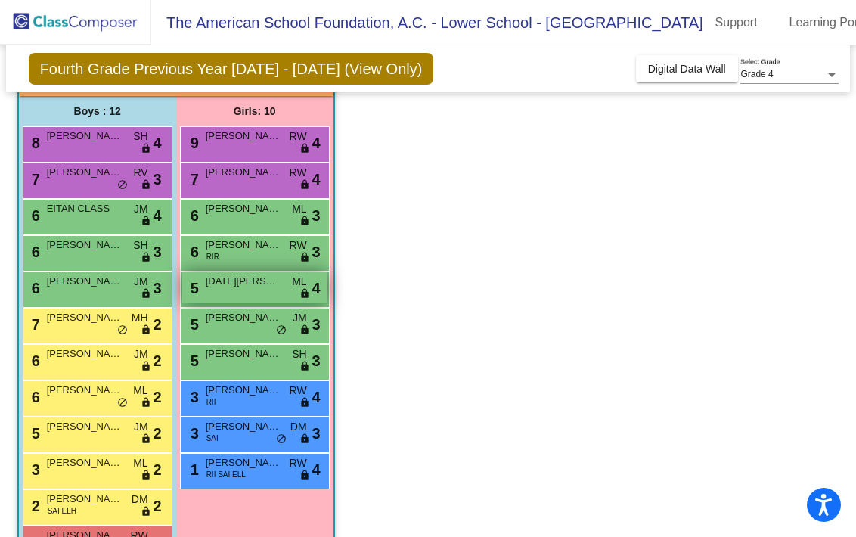
click at [240, 286] on div "5 LUCIA CALVO ML lock do_not_disturb_alt 4" at bounding box center [254, 287] width 144 height 31
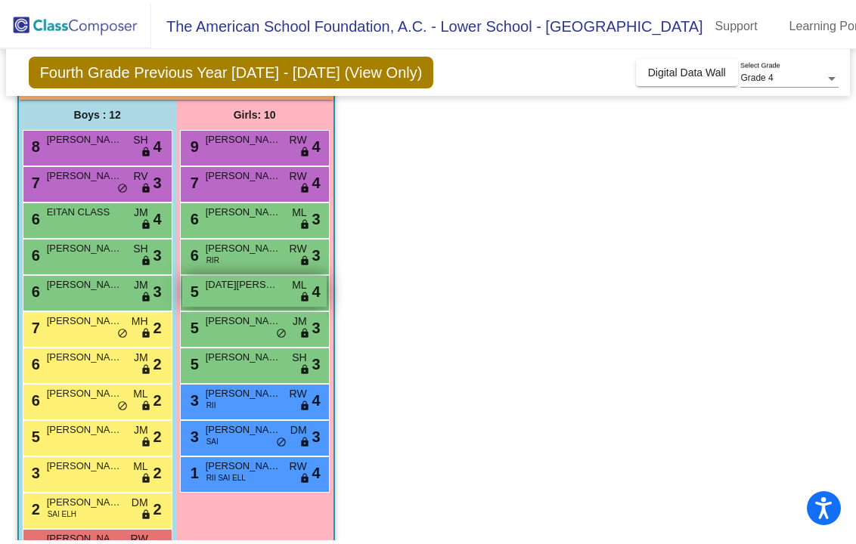
scroll to position [0, 0]
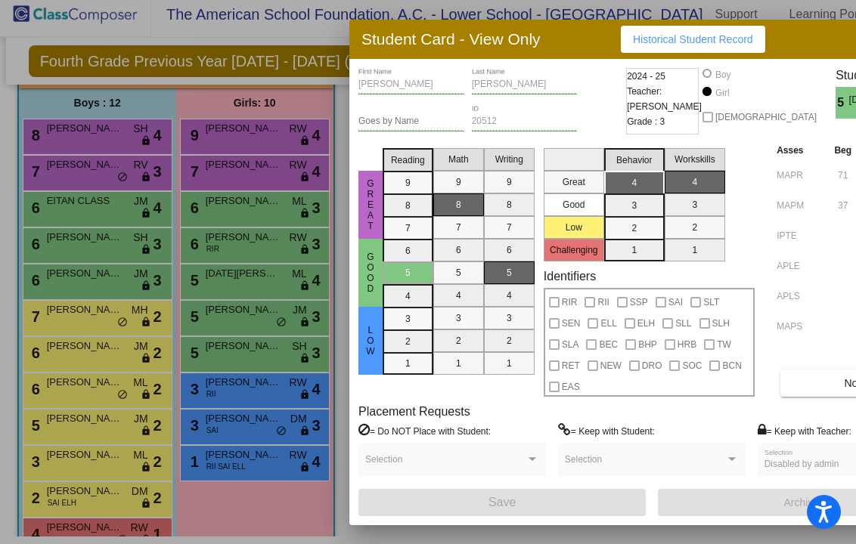
click at [237, 305] on div at bounding box center [428, 272] width 856 height 544
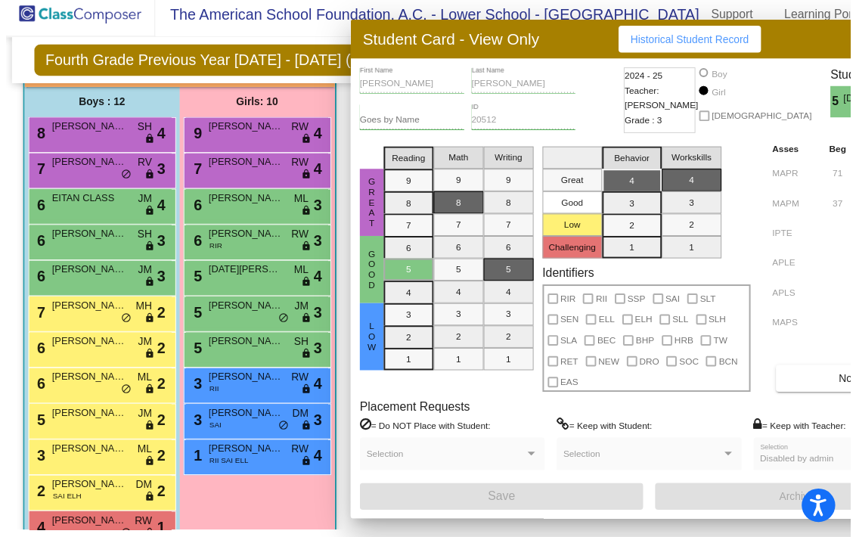
scroll to position [8, 0]
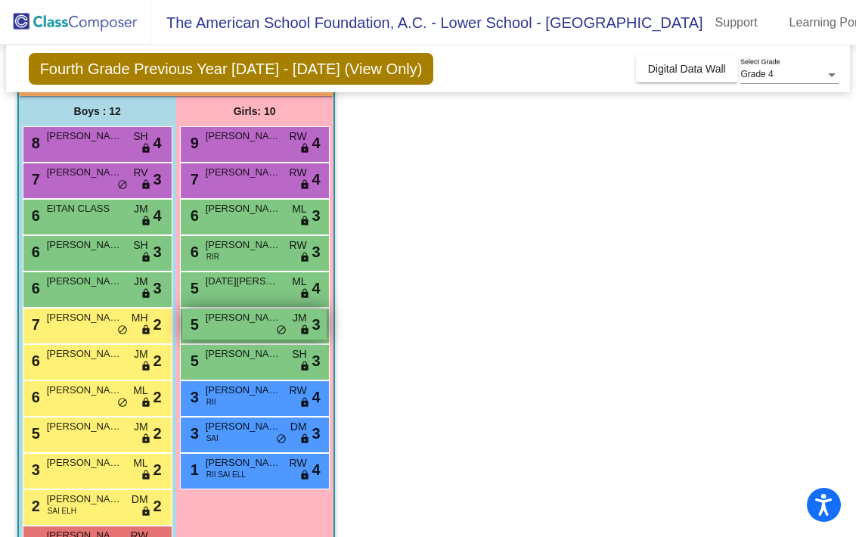
click at [240, 313] on span "MARIA VILCHIS" at bounding box center [244, 317] width 76 height 15
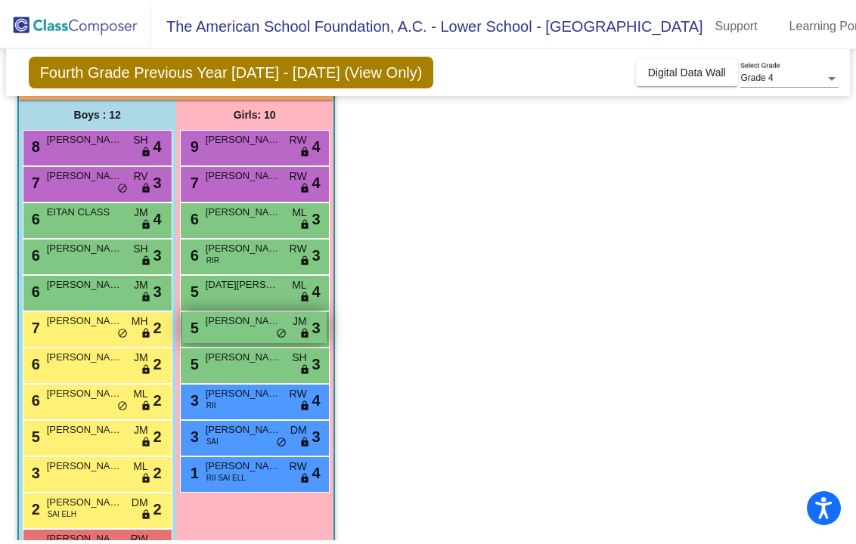
scroll to position [0, 0]
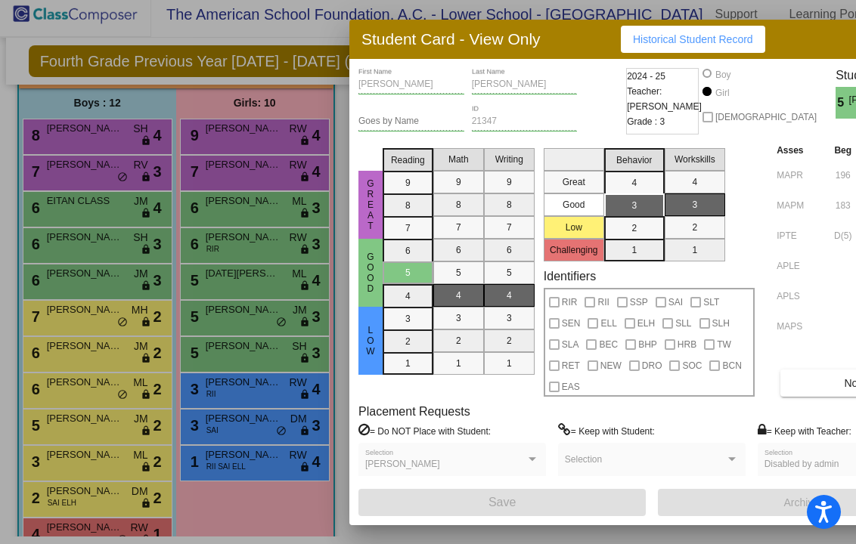
click at [267, 333] on div at bounding box center [428, 272] width 856 height 544
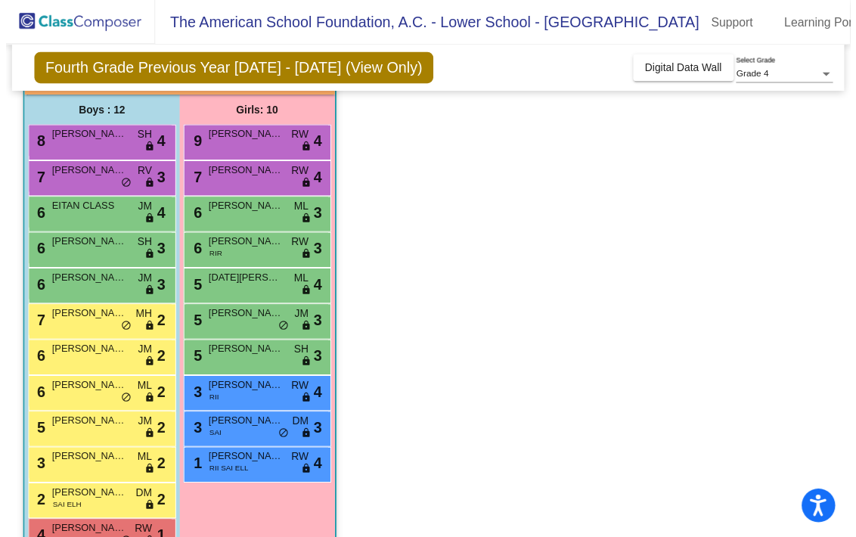
scroll to position [8, 0]
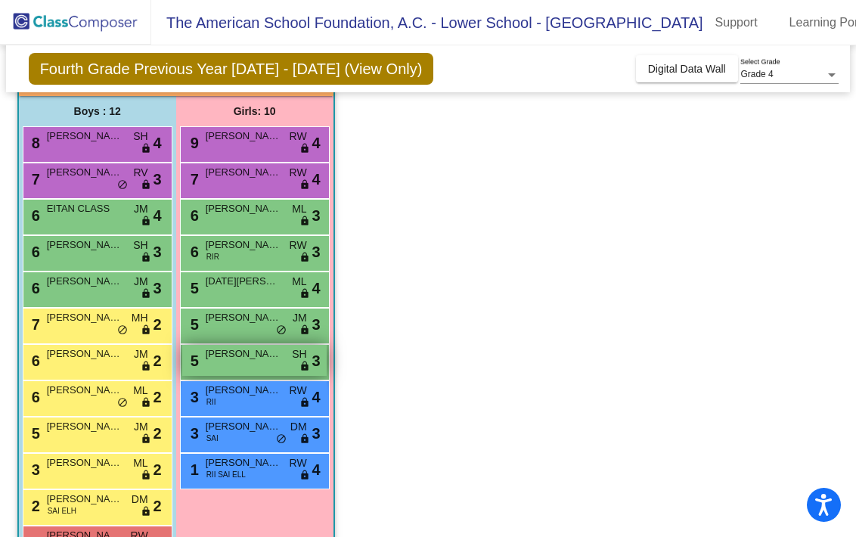
click at [253, 363] on div "5 SOPHIA GUAKIL SH lock do_not_disturb_alt 3" at bounding box center [254, 360] width 144 height 31
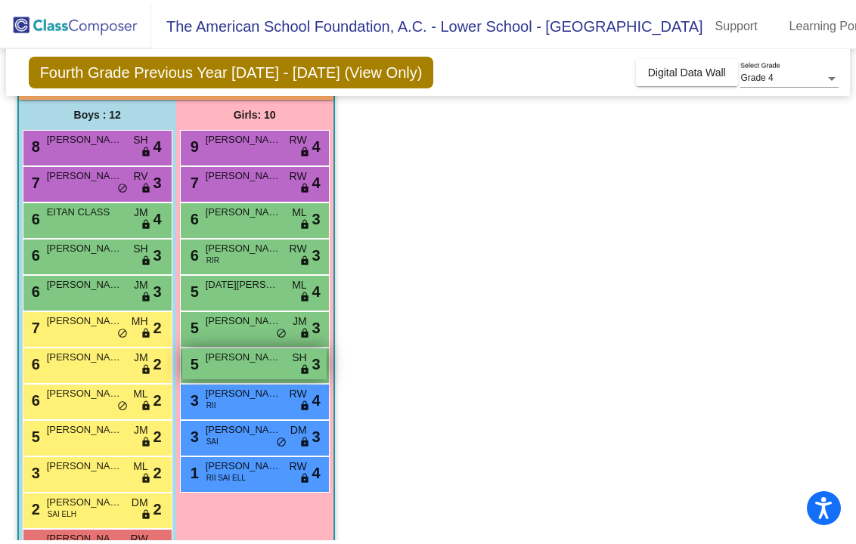
scroll to position [0, 0]
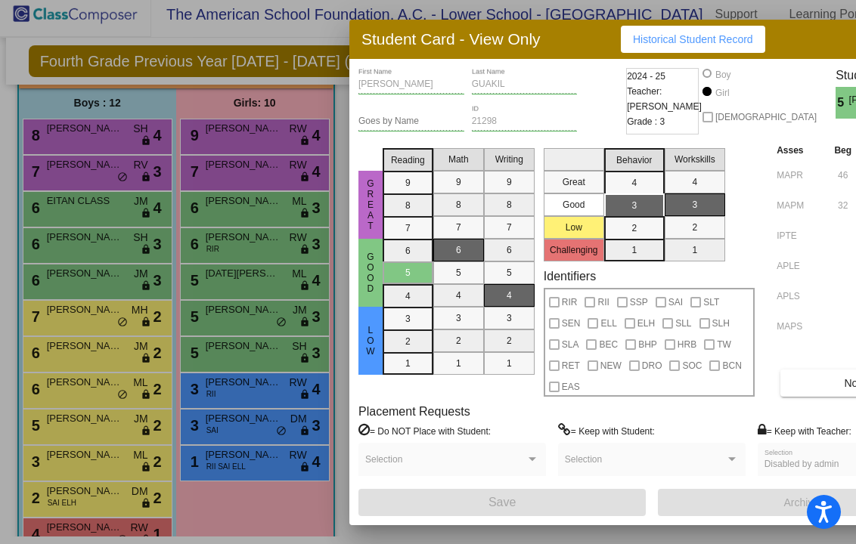
click at [245, 386] on div at bounding box center [428, 272] width 856 height 544
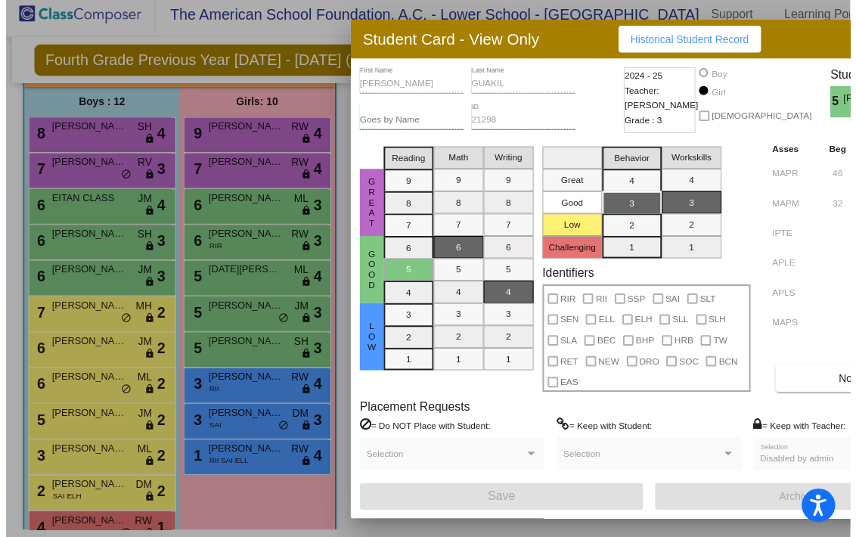
scroll to position [8, 0]
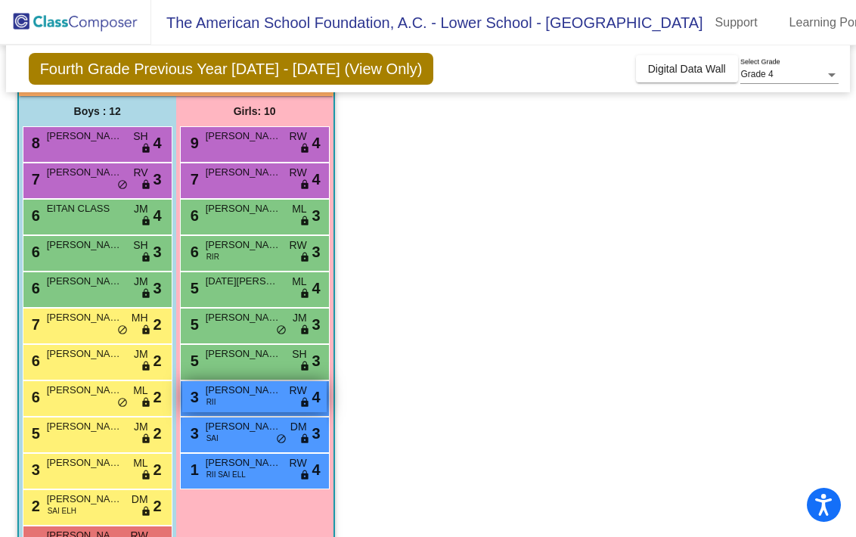
click at [265, 392] on div "3 MANUELA GOMEZ RII RW lock do_not_disturb_alt 4" at bounding box center [254, 396] width 144 height 31
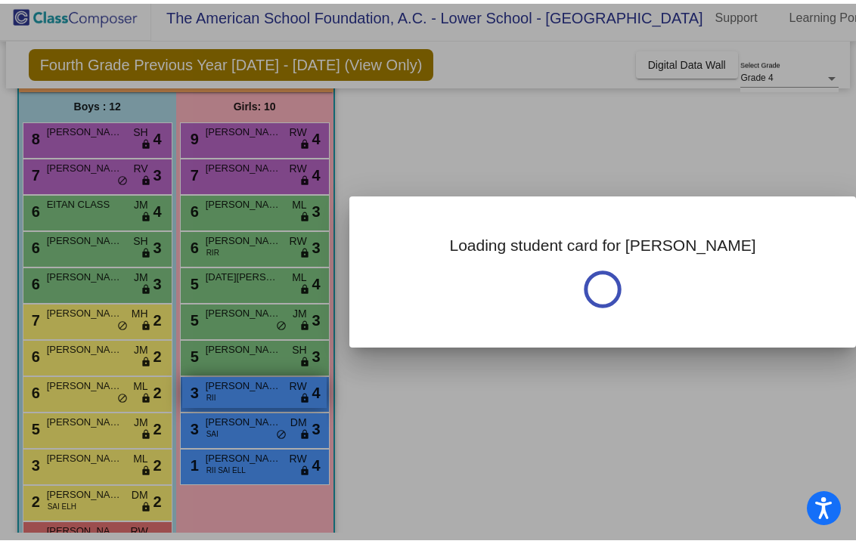
scroll to position [0, 0]
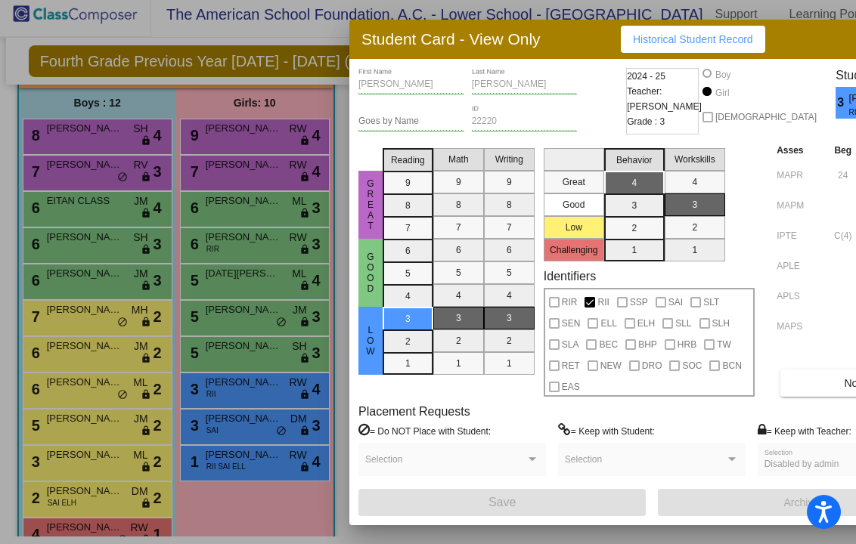
click at [264, 398] on div at bounding box center [428, 272] width 856 height 544
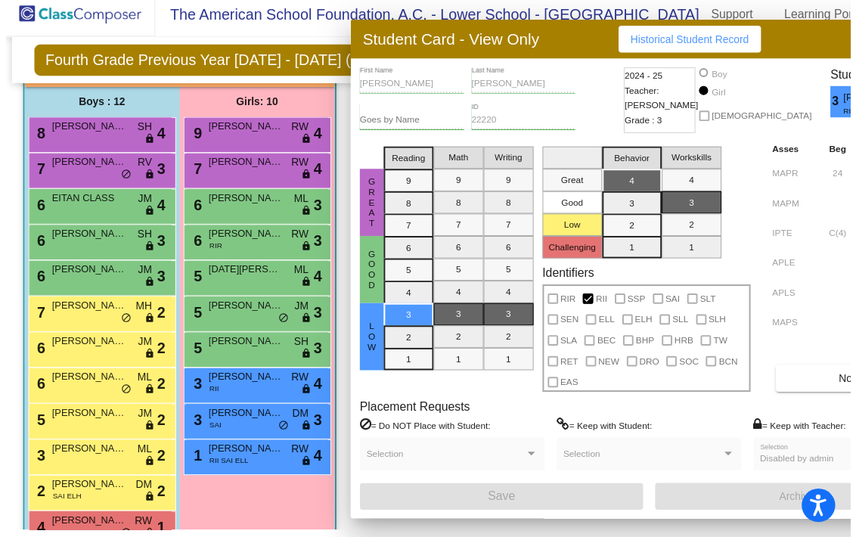
scroll to position [8, 0]
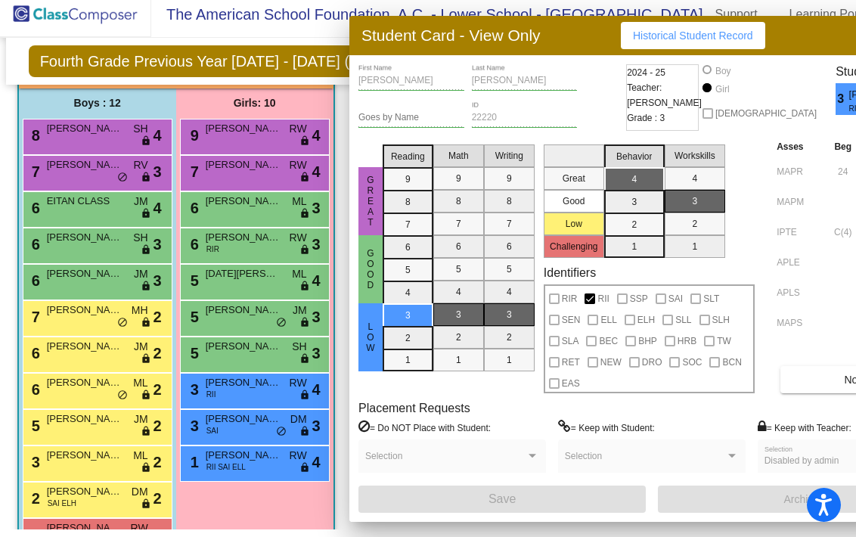
click at [264, 398] on div "3 MANUELA GOMEZ RII RW lock do_not_disturb_alt 4" at bounding box center [254, 388] width 144 height 31
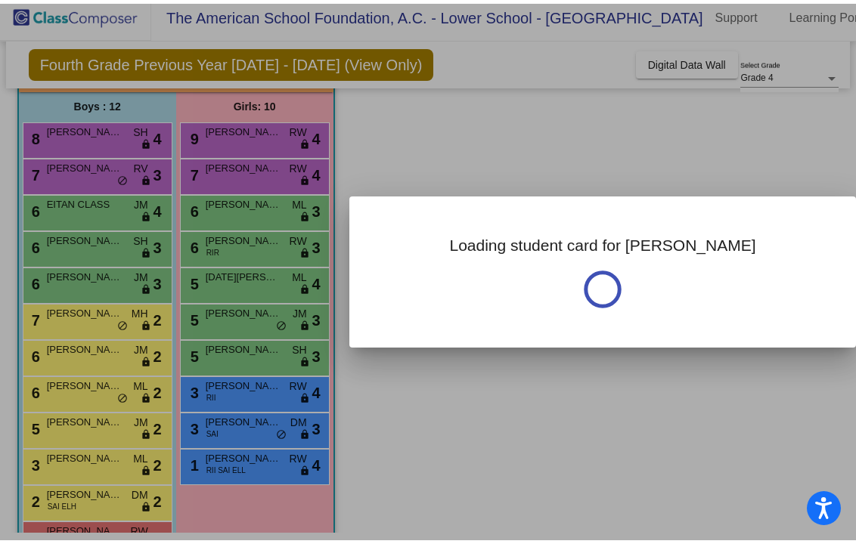
scroll to position [0, 0]
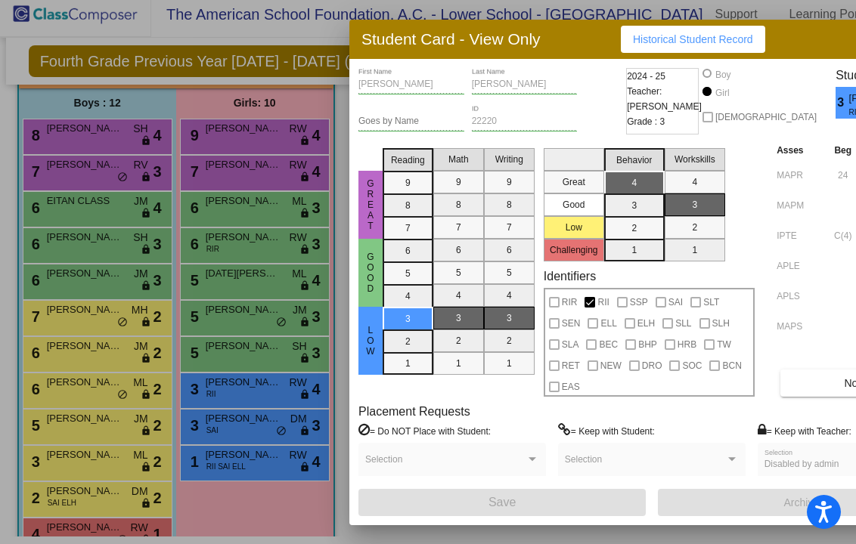
click at [213, 391] on div at bounding box center [428, 272] width 856 height 544
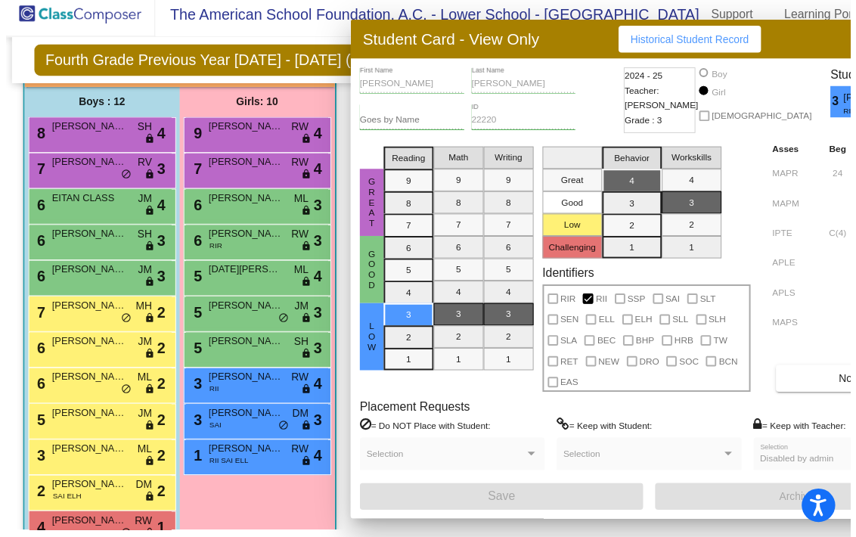
scroll to position [8, 0]
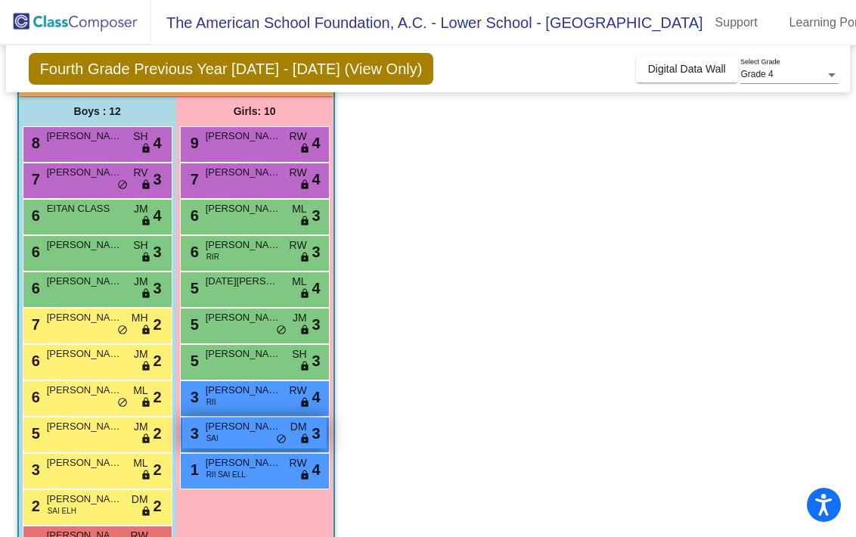
click at [231, 427] on div "3 ALEXA HIMELFARB SAI DM lock do_not_disturb_alt 3" at bounding box center [254, 432] width 144 height 31
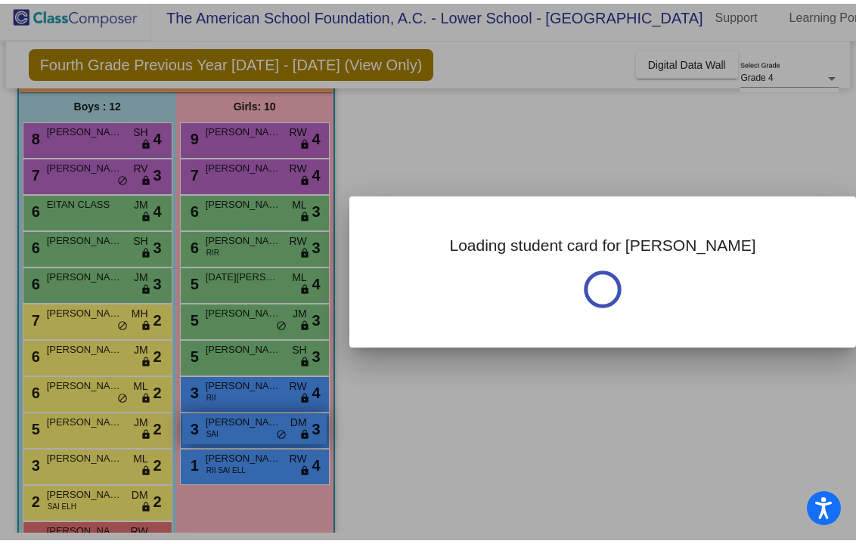
scroll to position [0, 0]
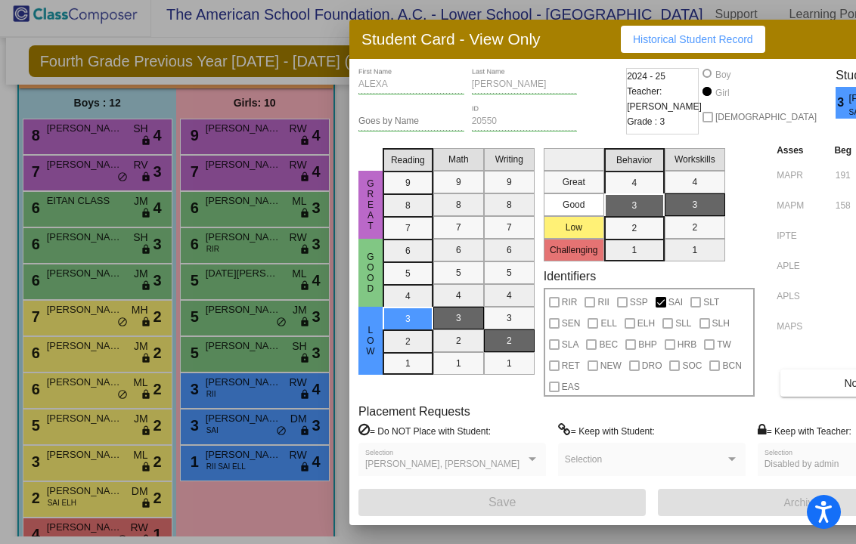
click at [244, 454] on div at bounding box center [428, 272] width 856 height 544
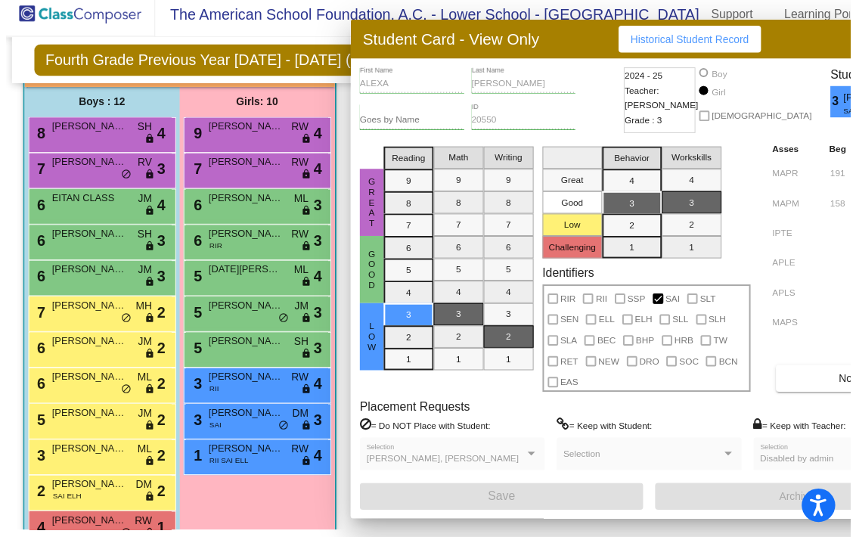
scroll to position [8, 0]
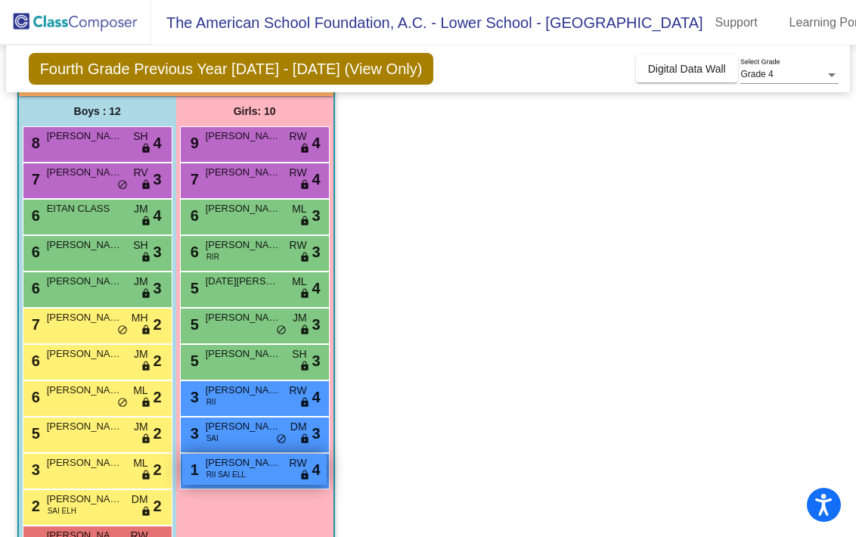
click at [245, 463] on div "1 XIMENA BADER RII SAI ELL RW lock do_not_disturb_alt 4" at bounding box center [254, 469] width 144 height 31
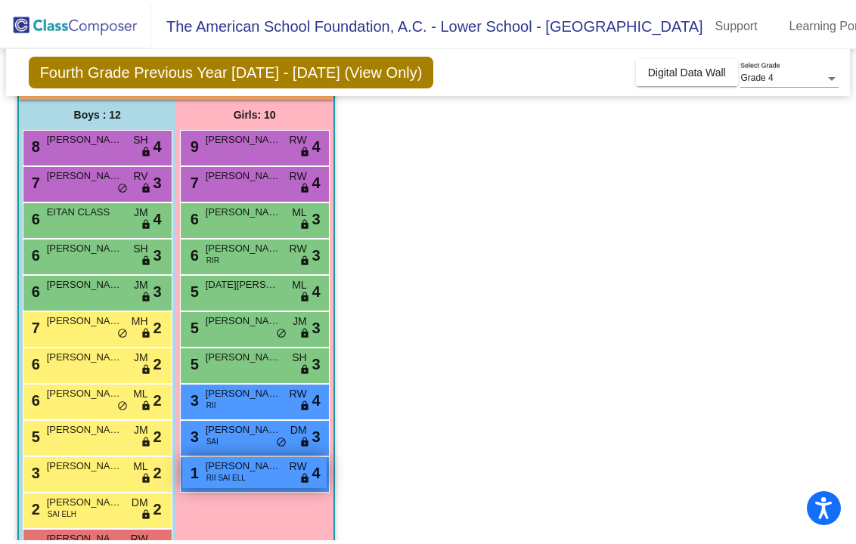
scroll to position [0, 0]
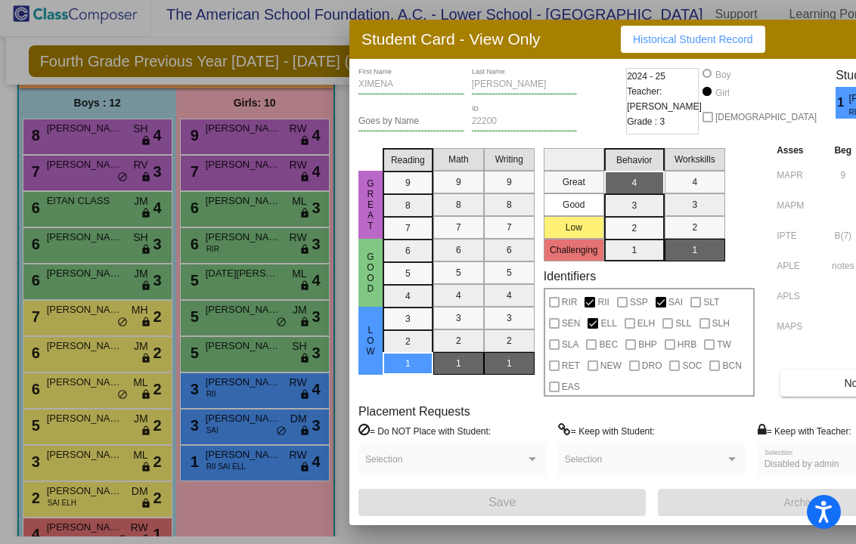
click at [271, 497] on div at bounding box center [428, 272] width 856 height 544
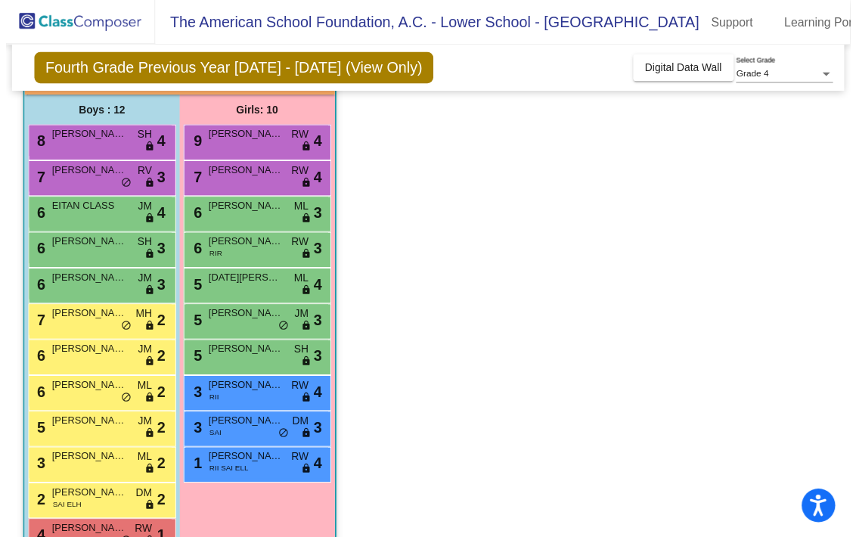
scroll to position [8, 0]
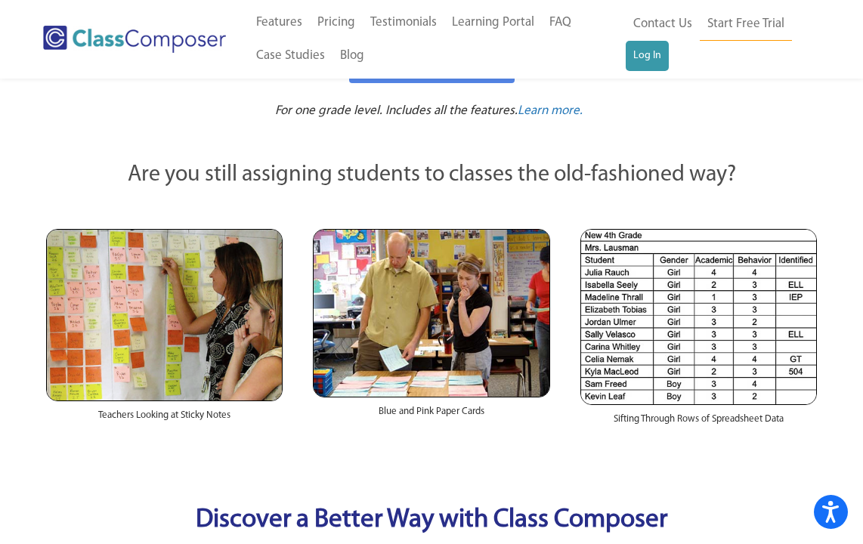
scroll to position [231, 0]
